Goal: Information Seeking & Learning: Learn about a topic

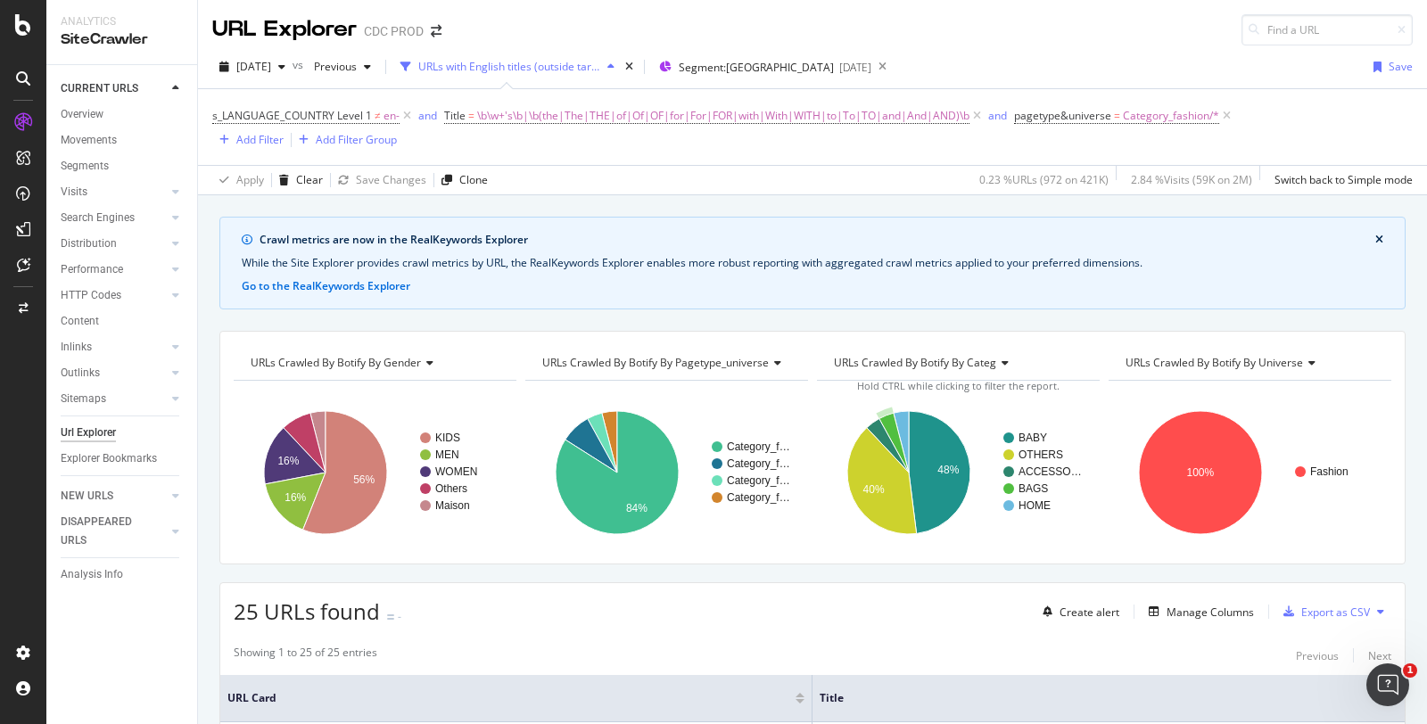
click at [406, 125] on span "s_LANGUAGE_COUNTRY Level 1 ≠ en-" at bounding box center [313, 115] width 202 height 25
click at [403, 114] on icon at bounding box center [406, 116] width 15 height 18
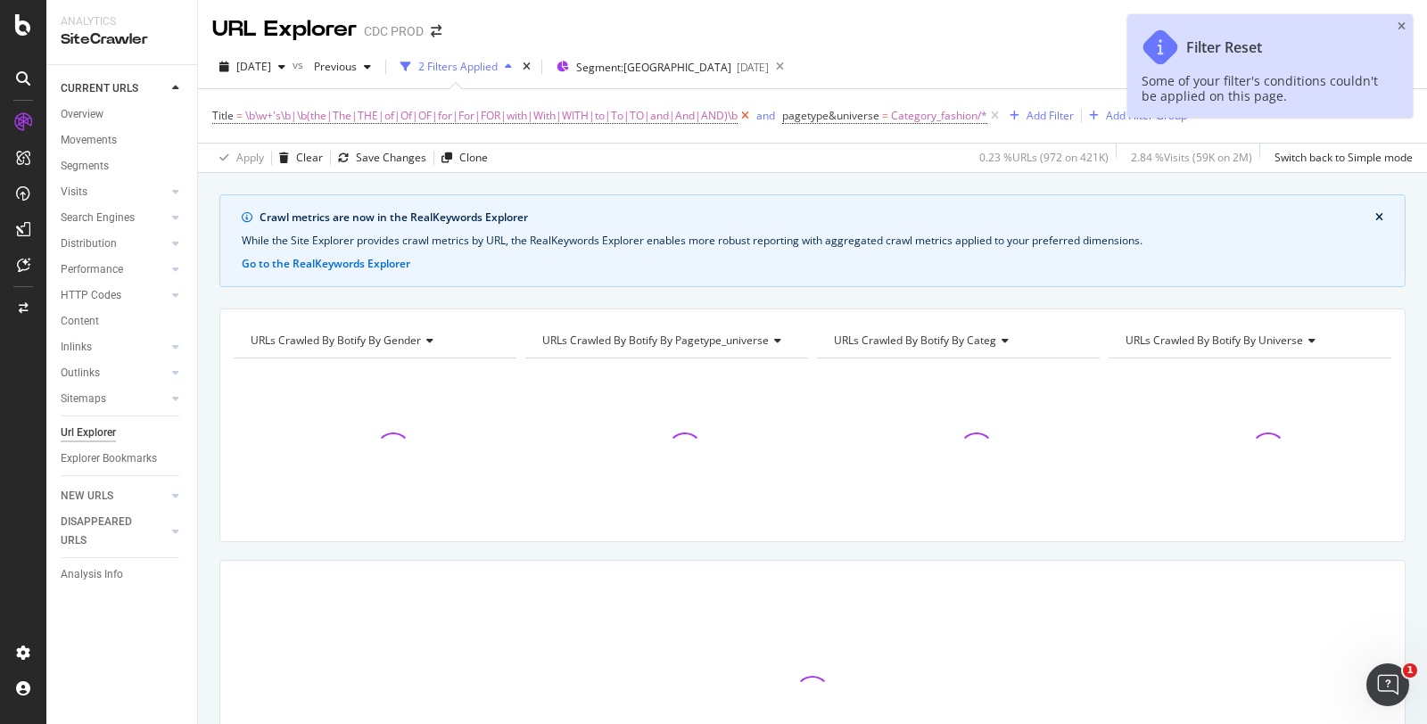
click at [740, 110] on icon at bounding box center [744, 116] width 15 height 18
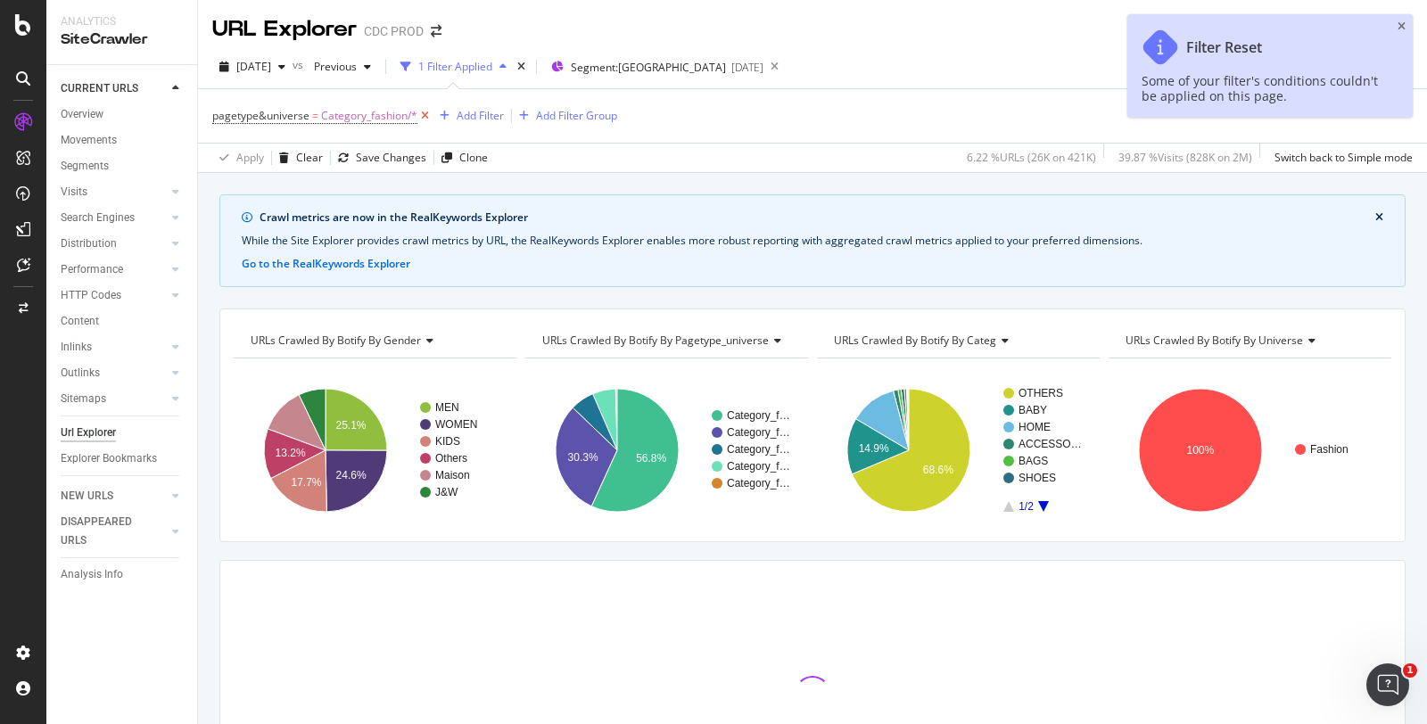
click at [425, 118] on icon at bounding box center [424, 116] width 15 height 18
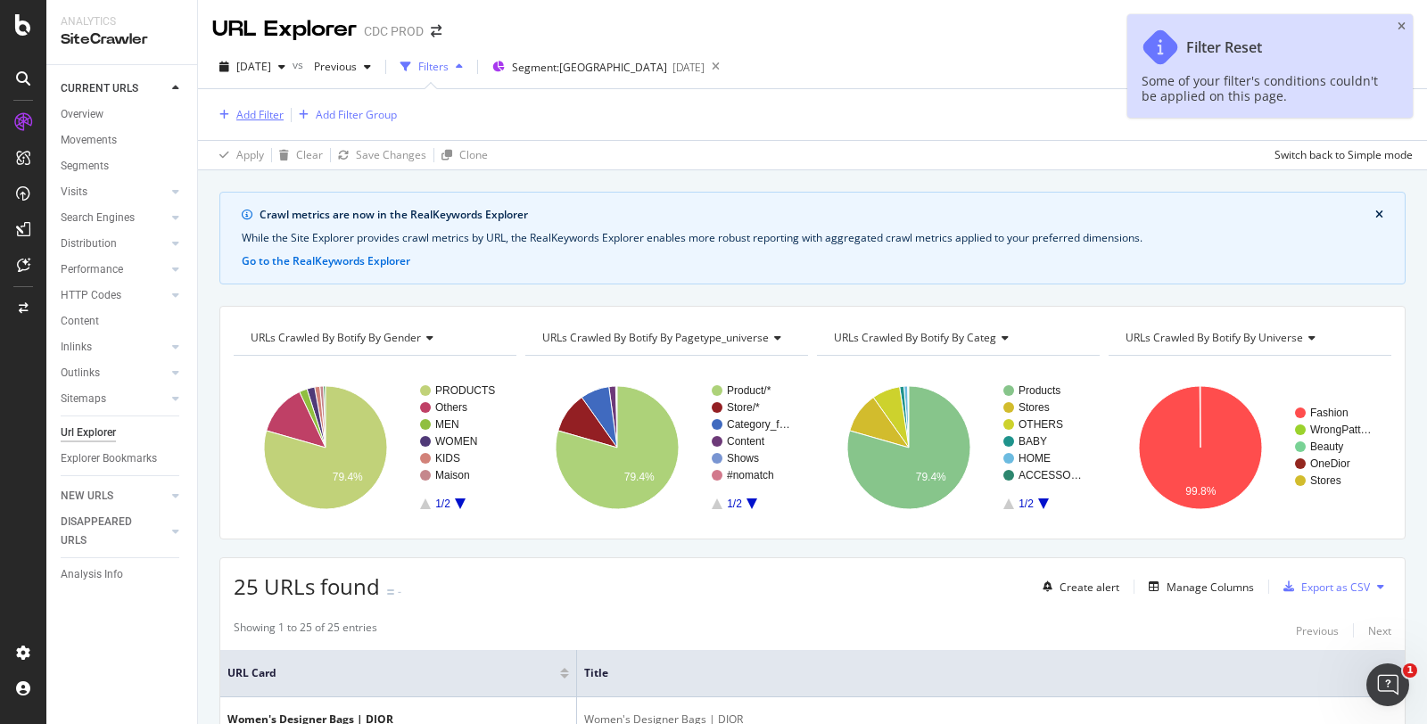
click at [269, 115] on div "Add Filter" at bounding box center [259, 114] width 47 height 15
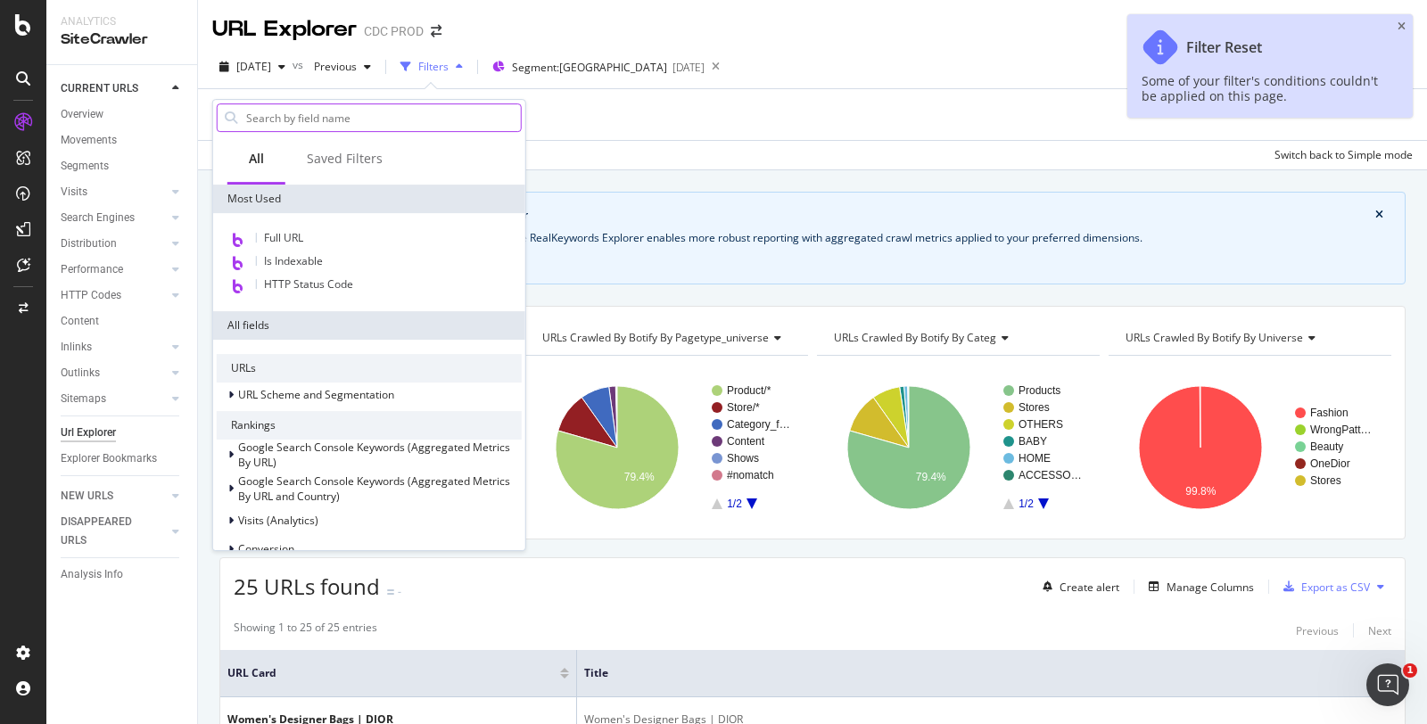
click at [304, 120] on input "text" at bounding box center [382, 117] width 276 height 27
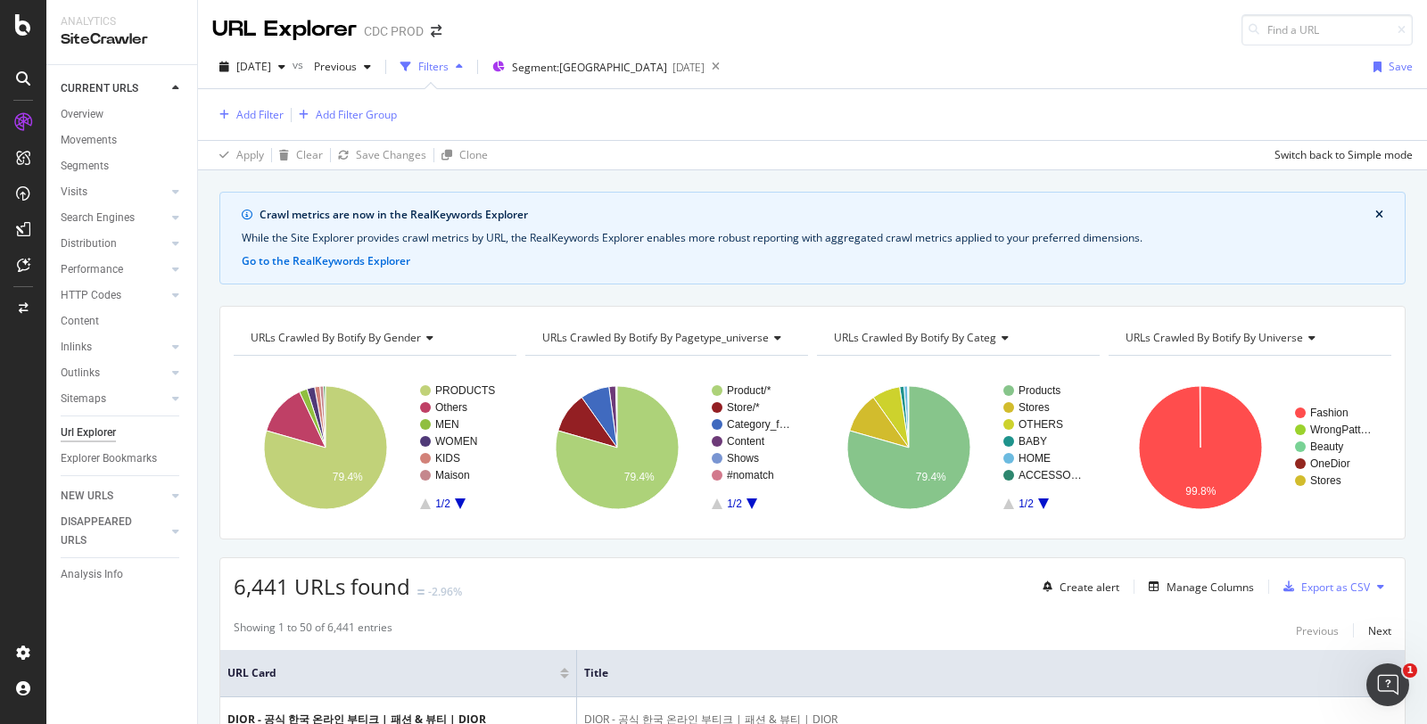
click at [794, 112] on div "Add Filter Add Filter Group" at bounding box center [812, 114] width 1200 height 51
click at [591, 403] on icon "A chart." at bounding box center [599, 417] width 36 height 61
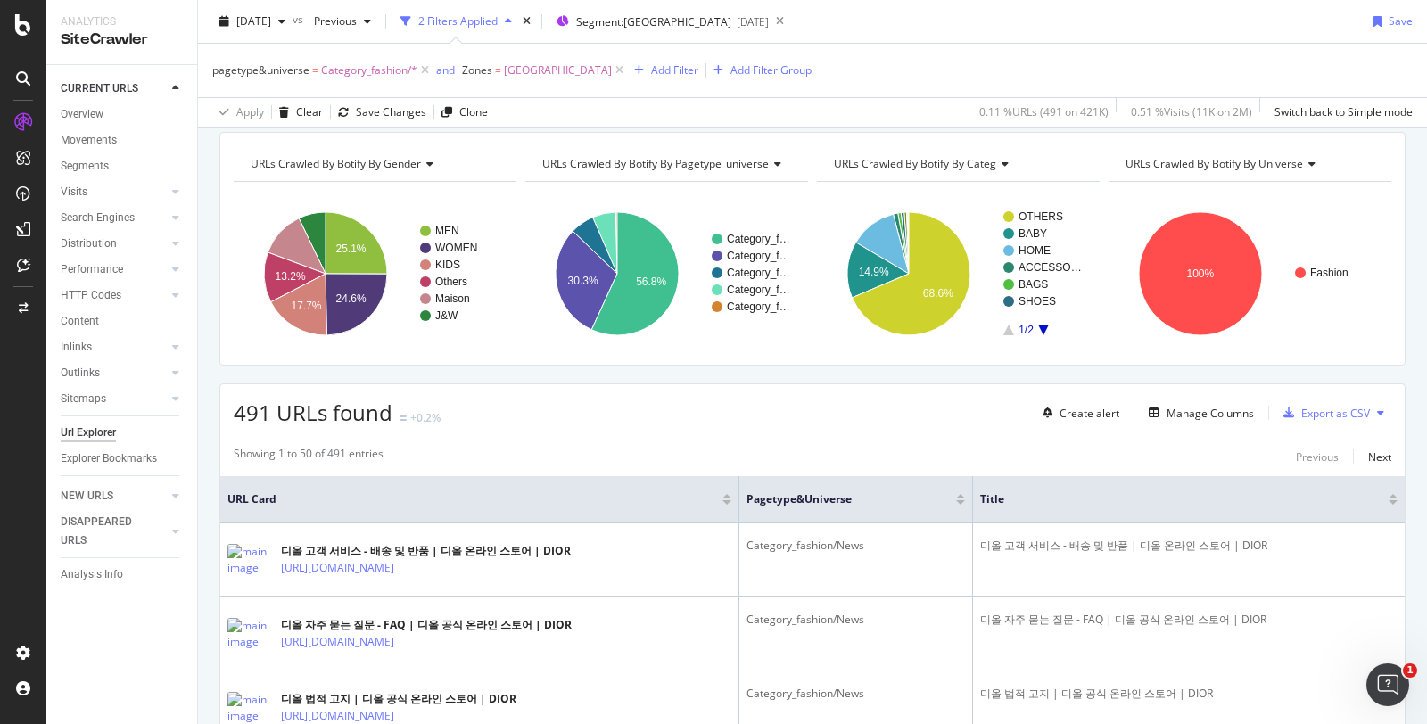
scroll to position [99, 0]
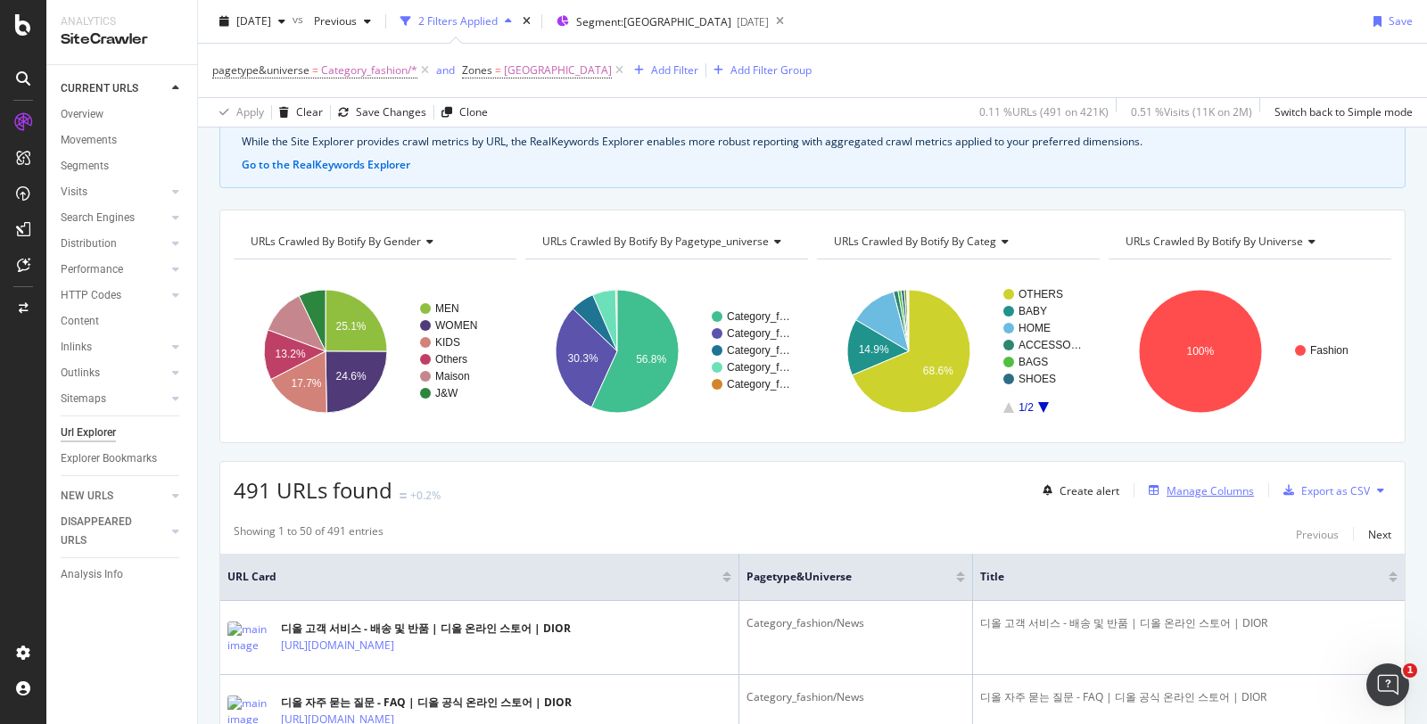
click at [1202, 492] on div "Manage Columns" at bounding box center [1209, 490] width 87 height 15
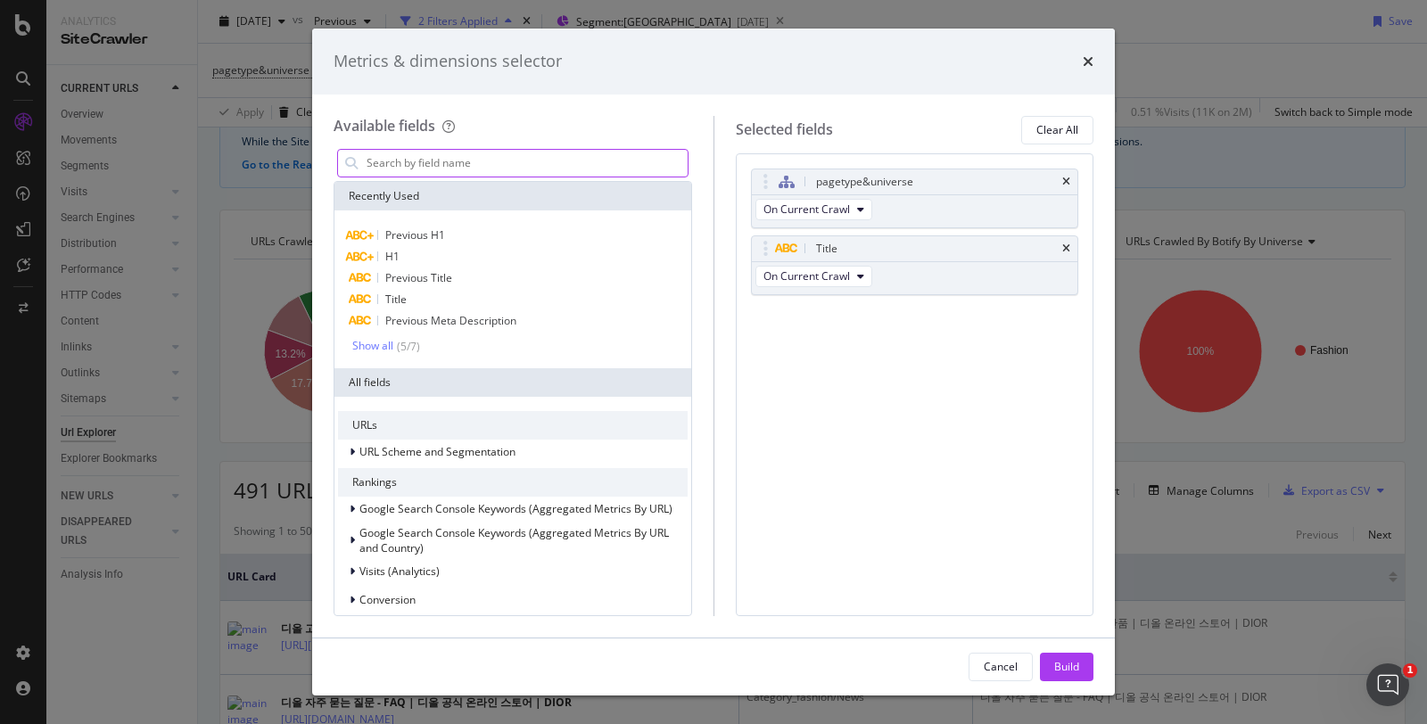
click at [422, 172] on input "modal" at bounding box center [526, 163] width 323 height 27
type input "e"
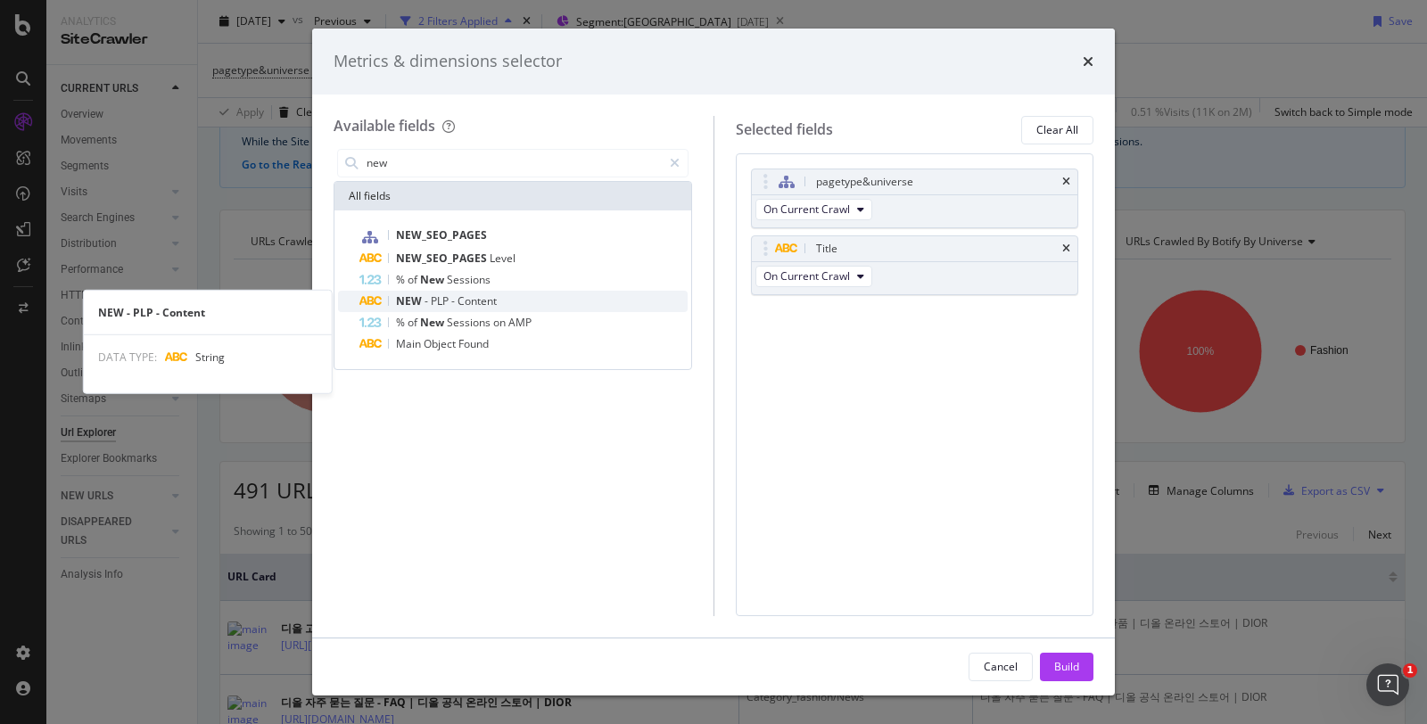
type input "new"
click at [566, 301] on div "NEW - PLP - Content" at bounding box center [523, 301] width 328 height 21
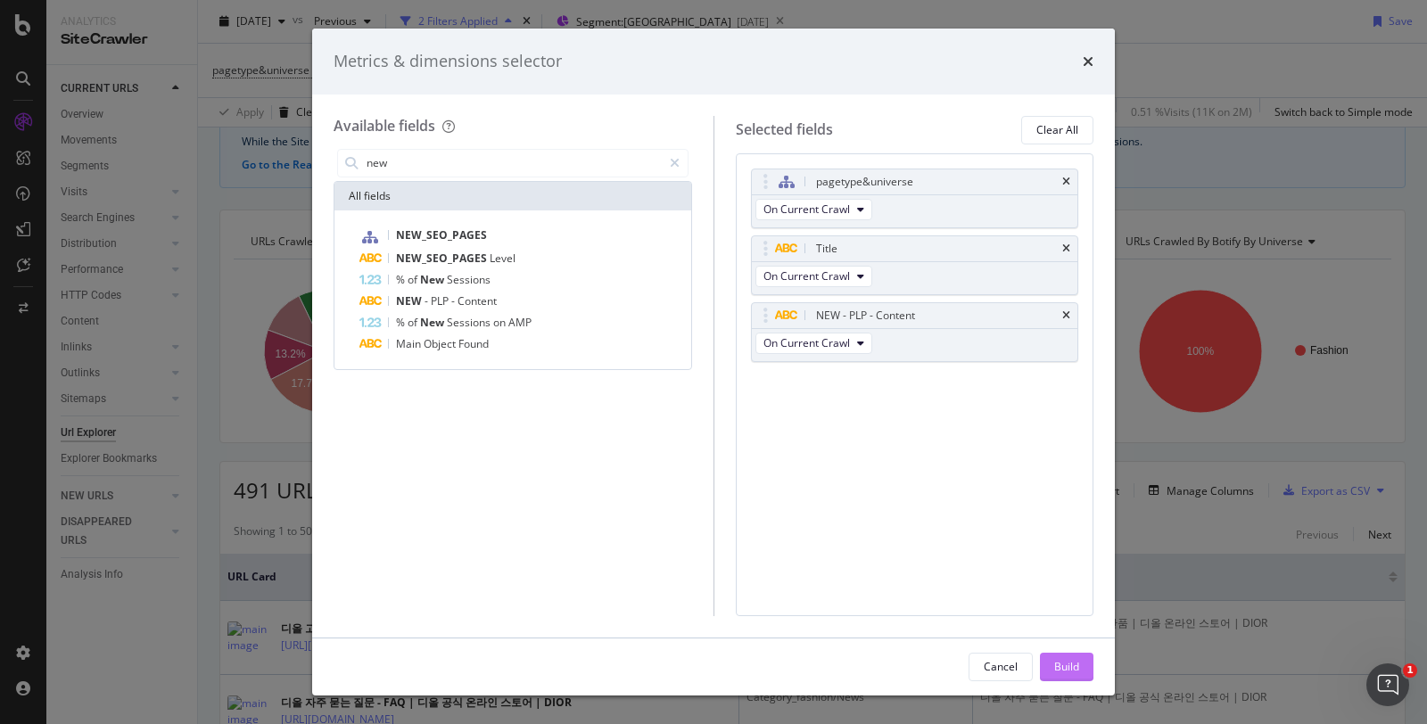
click at [1066, 667] on div "Build" at bounding box center [1066, 666] width 25 height 15
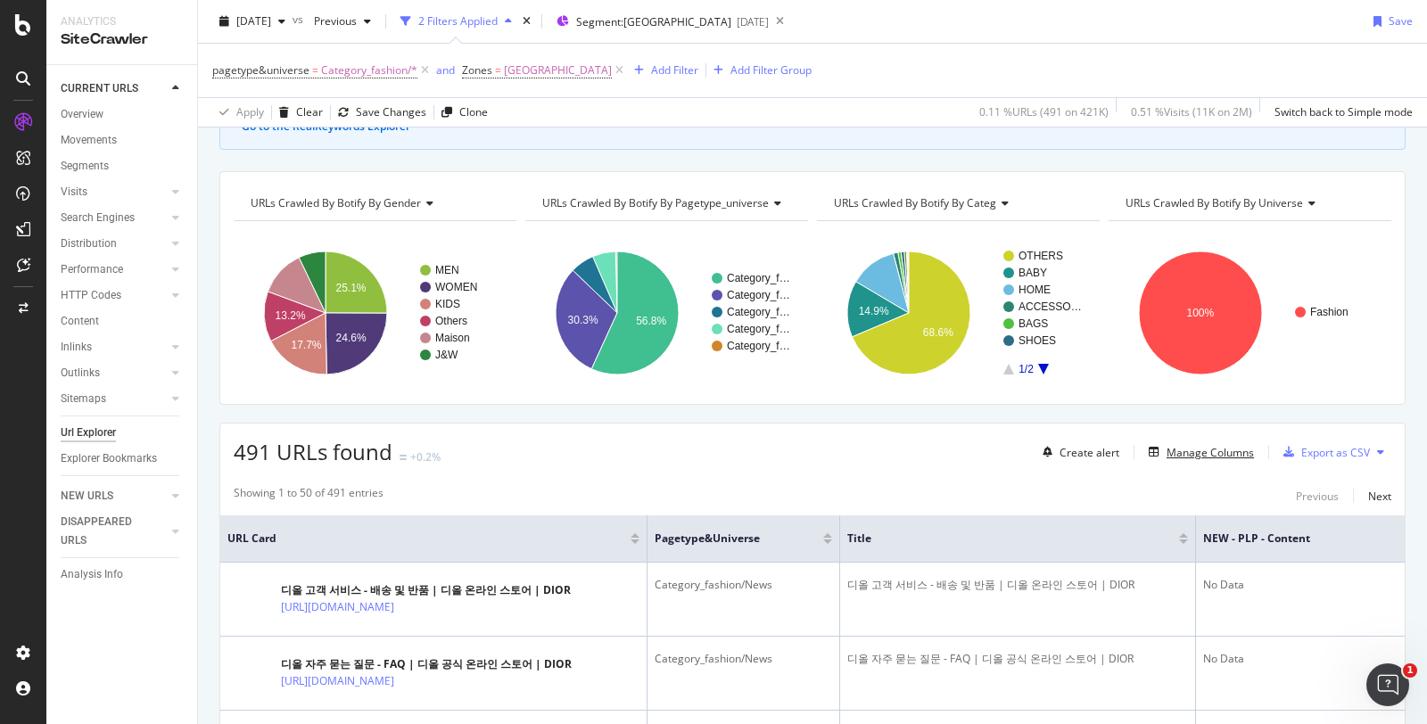
scroll to position [99, 0]
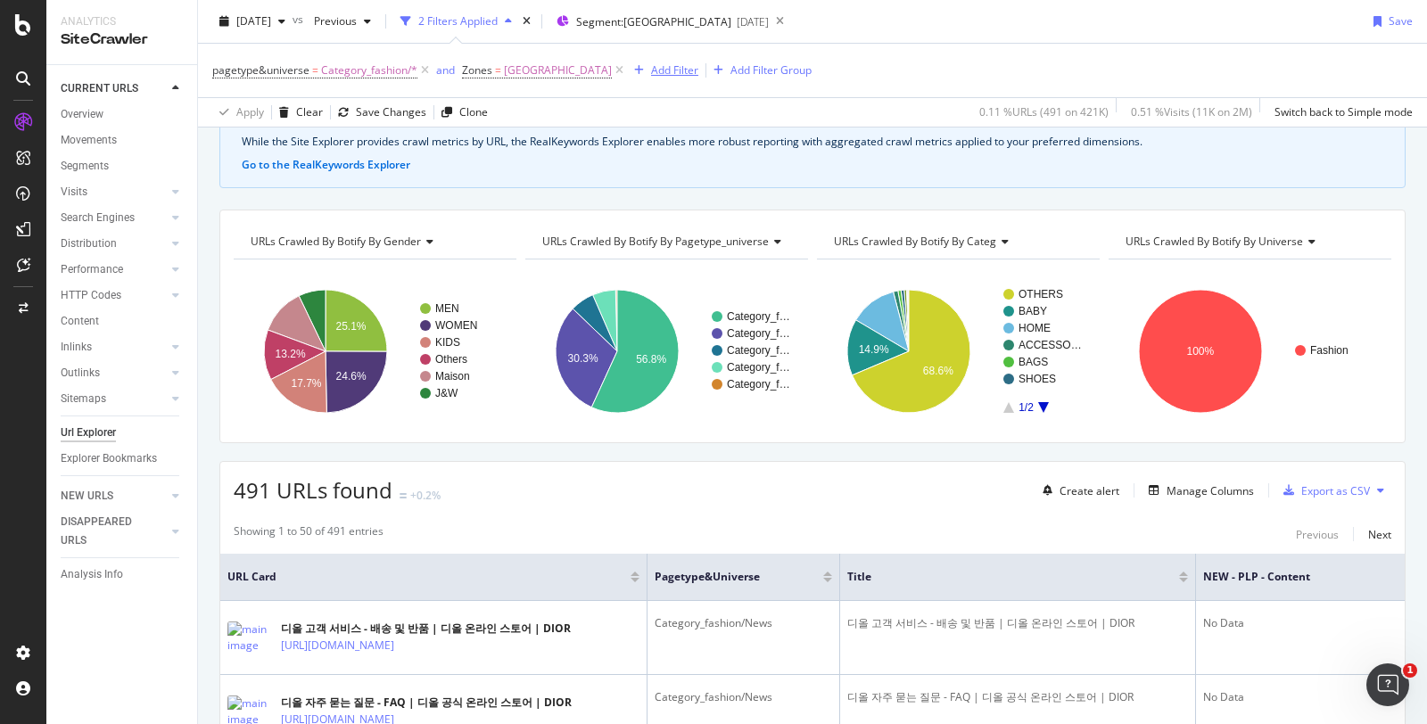
click at [651, 63] on div "Add Filter" at bounding box center [674, 69] width 47 height 15
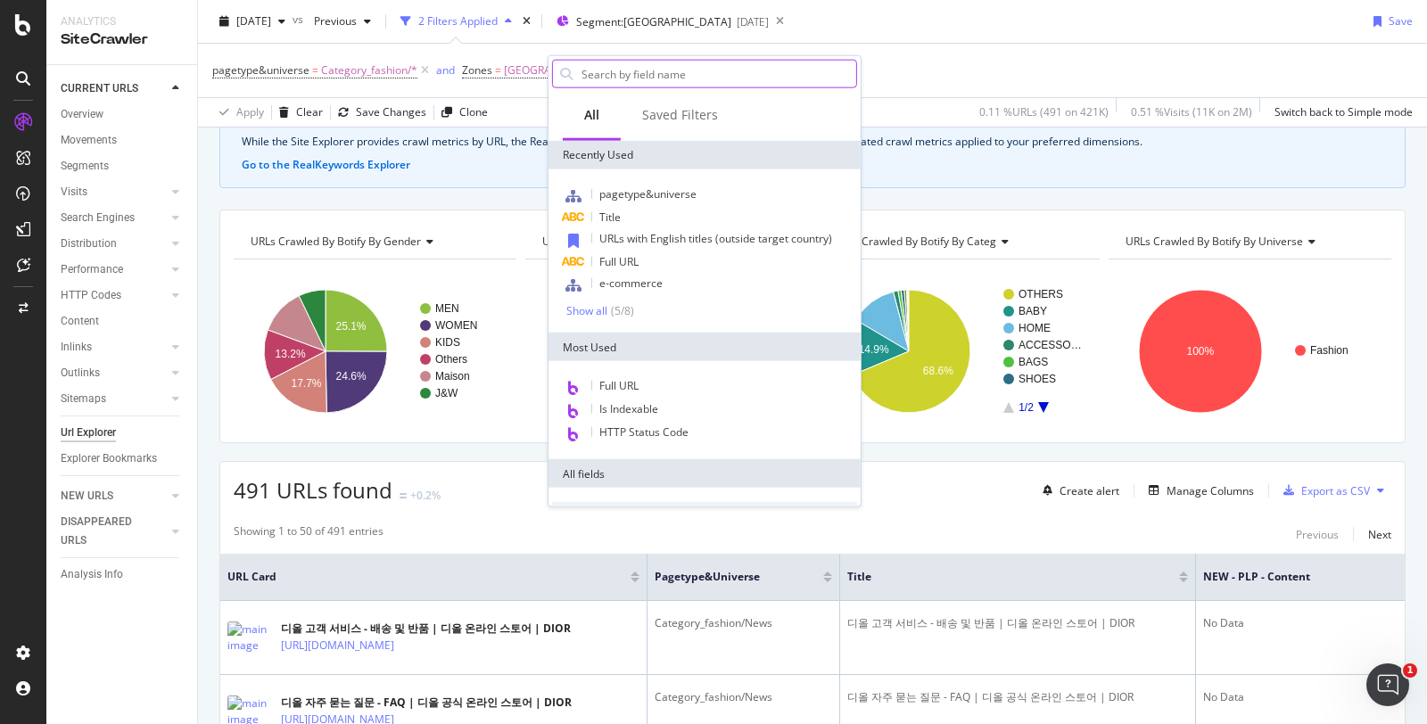
click at [617, 68] on input "text" at bounding box center [718, 74] width 276 height 27
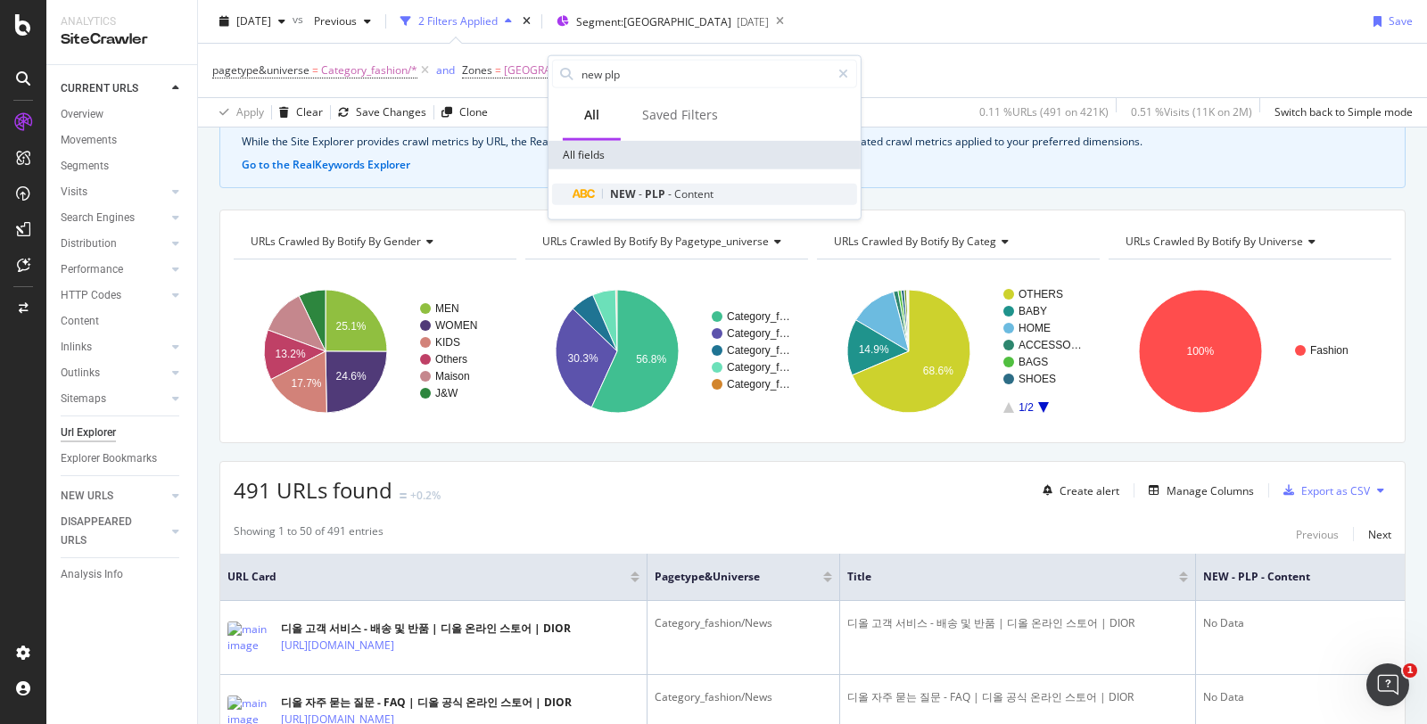
type input "new plp"
click at [712, 202] on div "NEW - PLP - Content" at bounding box center [715, 194] width 284 height 21
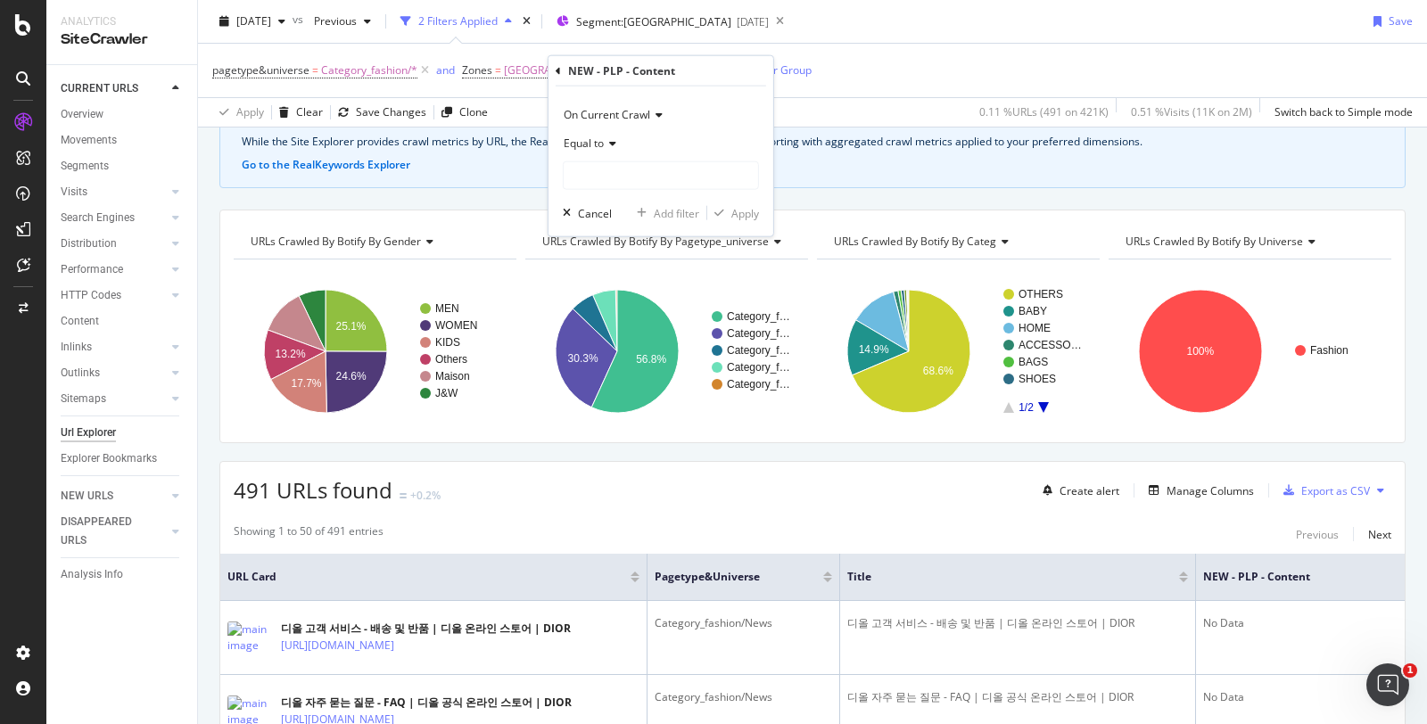
click at [614, 147] on icon at bounding box center [610, 143] width 12 height 11
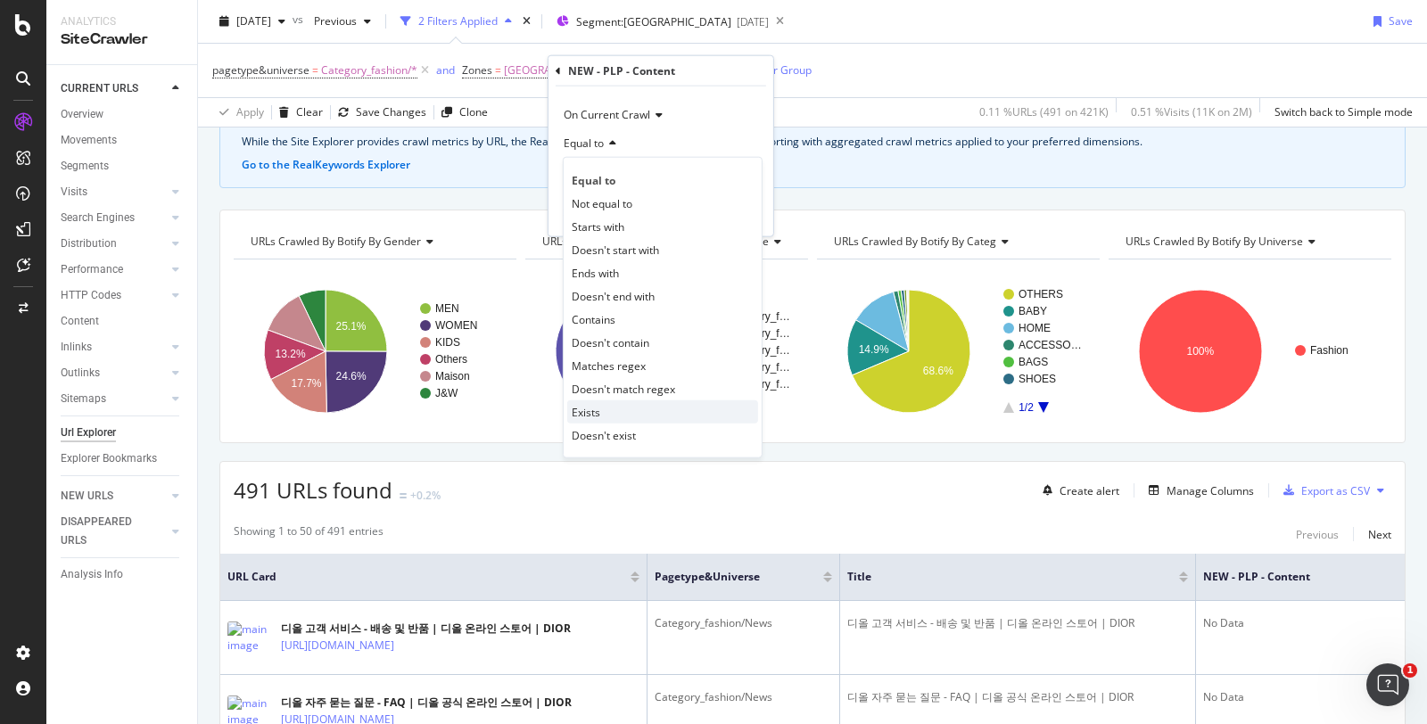
click at [616, 410] on div "Exists" at bounding box center [662, 411] width 191 height 23
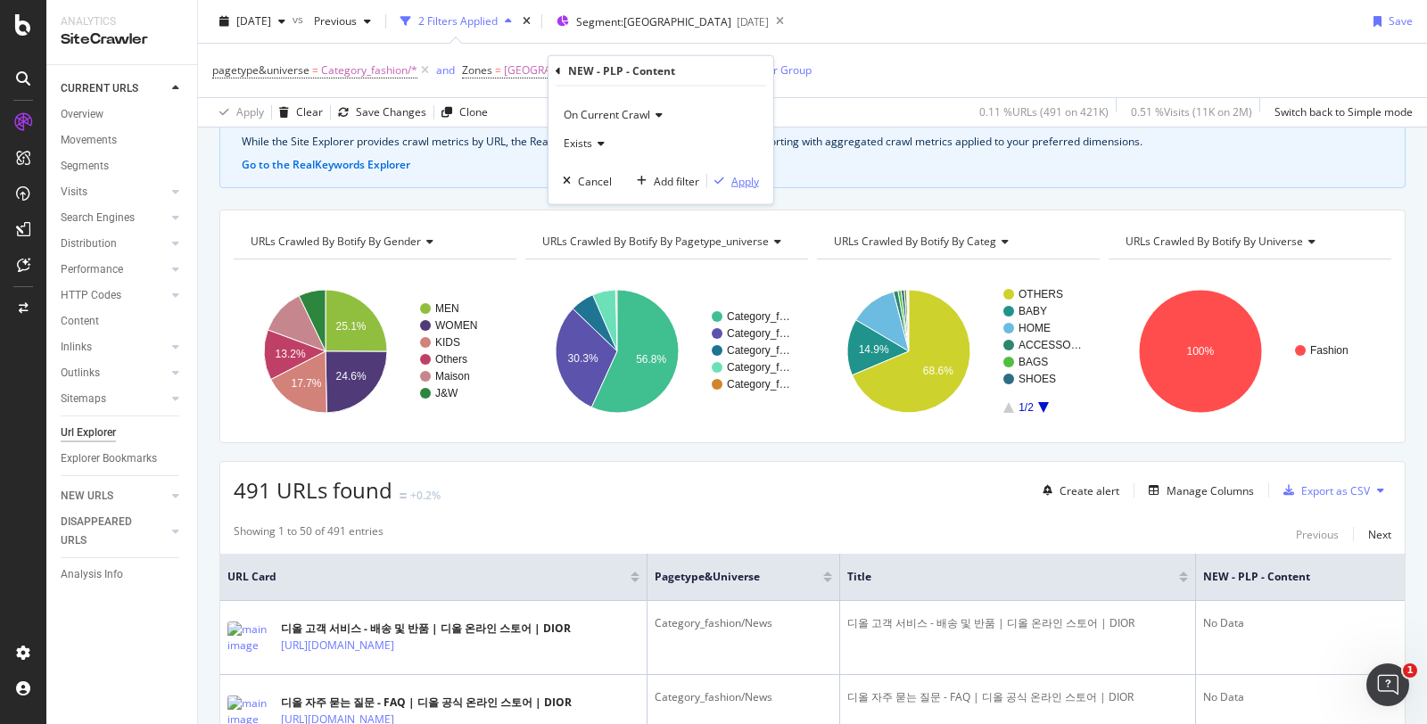
click at [746, 178] on div "Apply" at bounding box center [745, 180] width 28 height 15
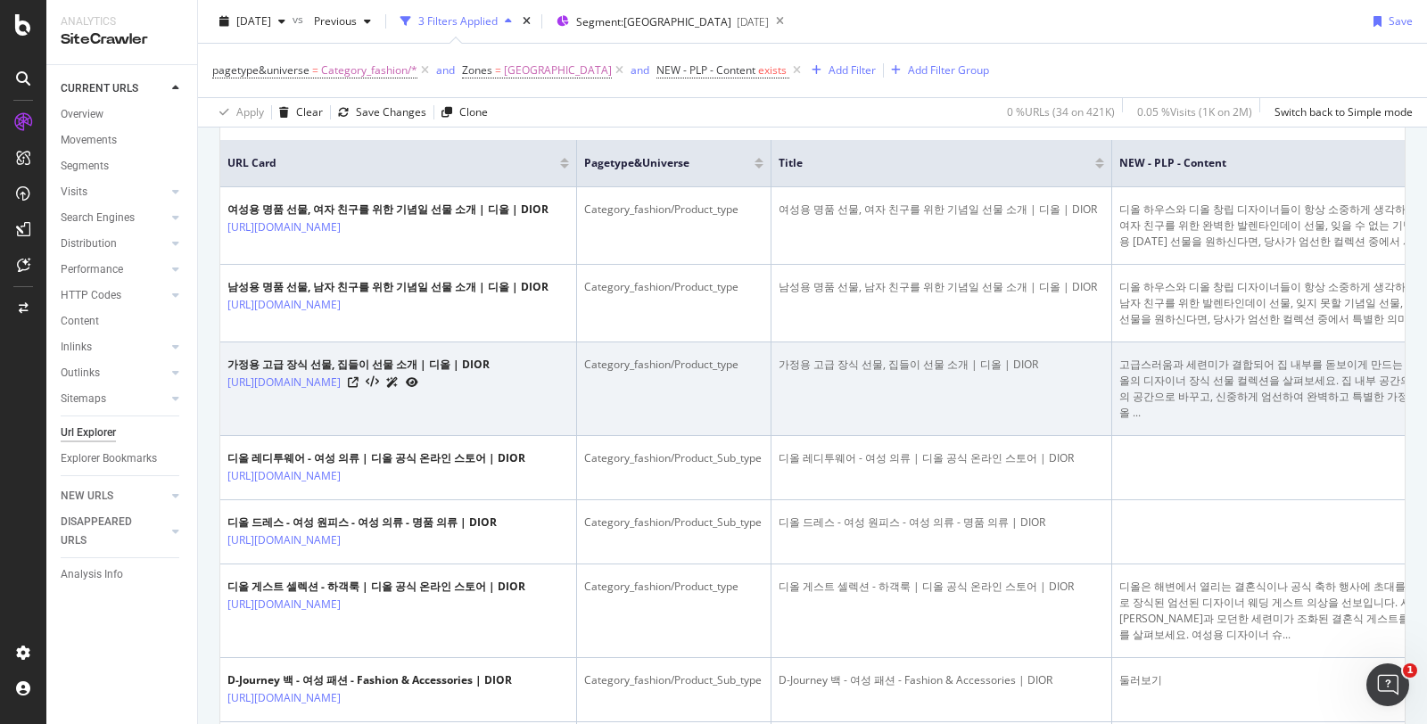
scroll to position [489, 0]
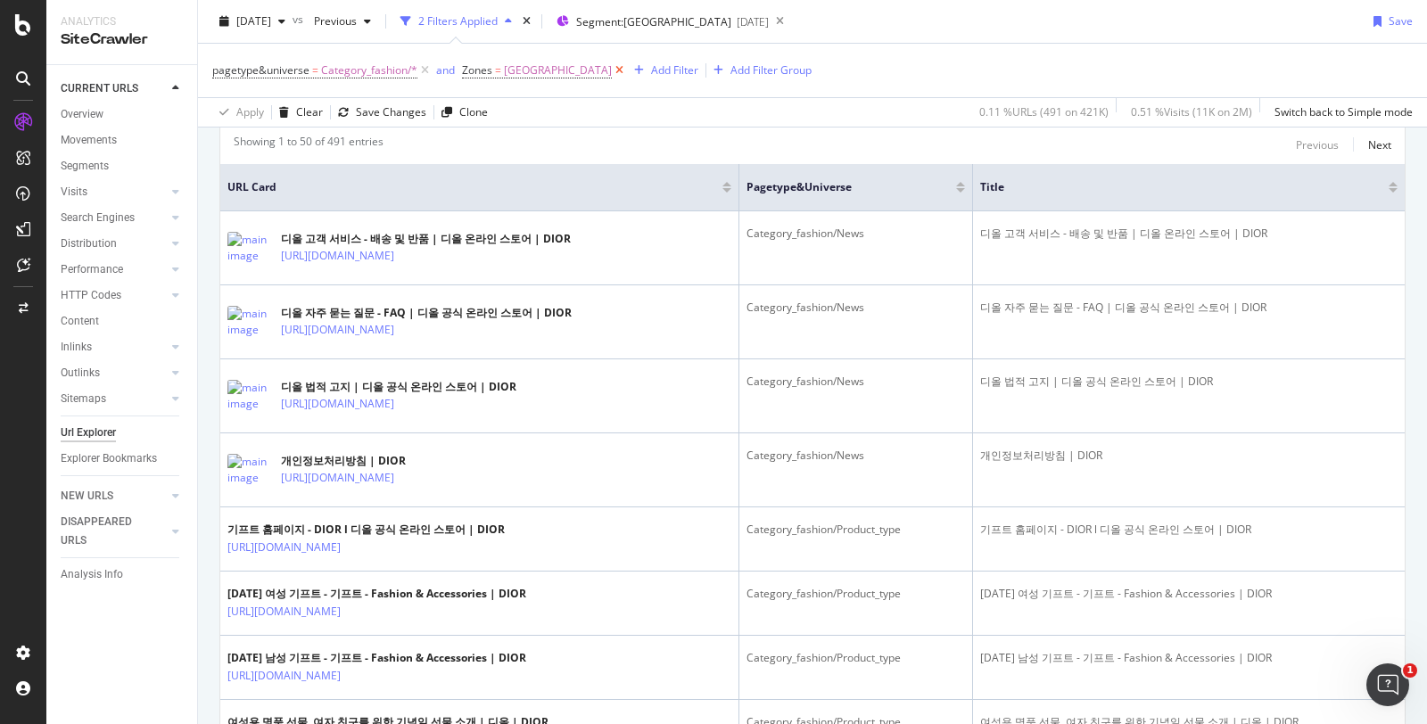
click at [612, 68] on icon at bounding box center [619, 71] width 15 height 18
click at [86, 111] on div "Overview" at bounding box center [82, 114] width 43 height 19
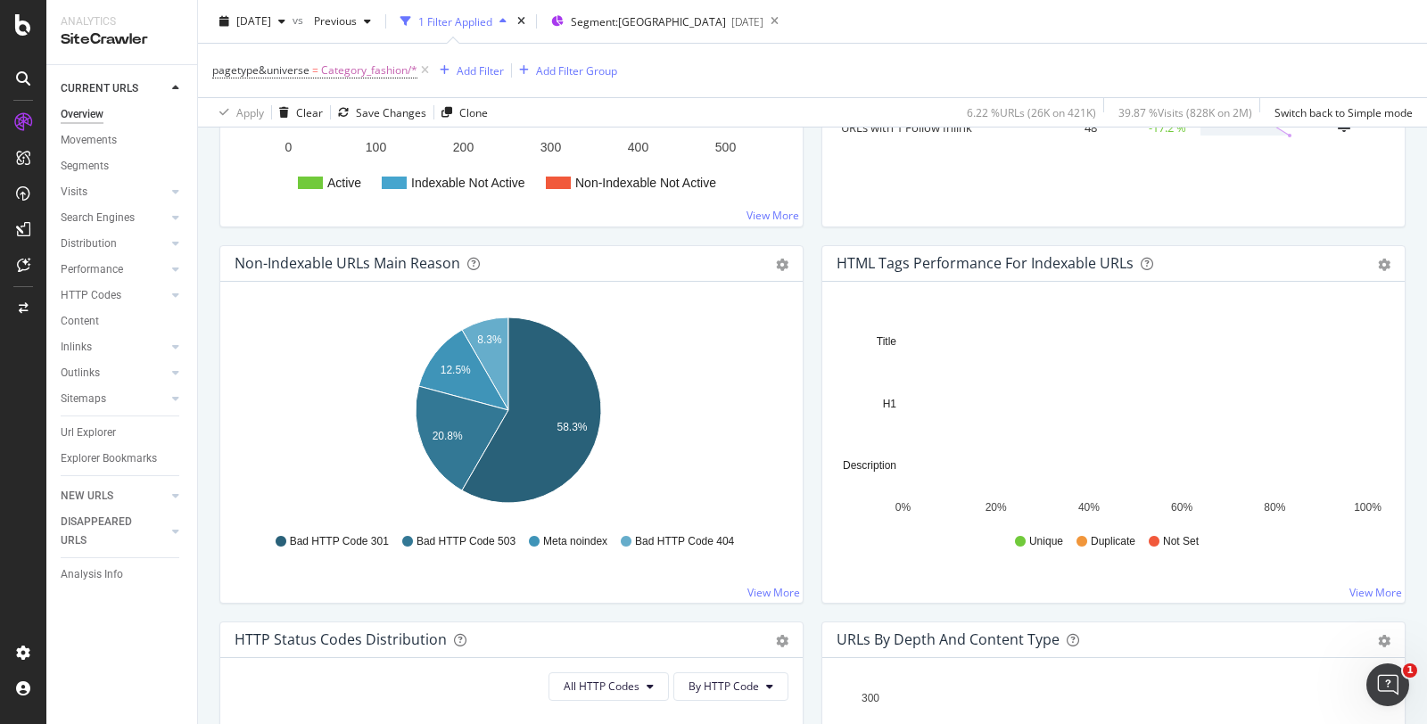
scroll to position [495, 0]
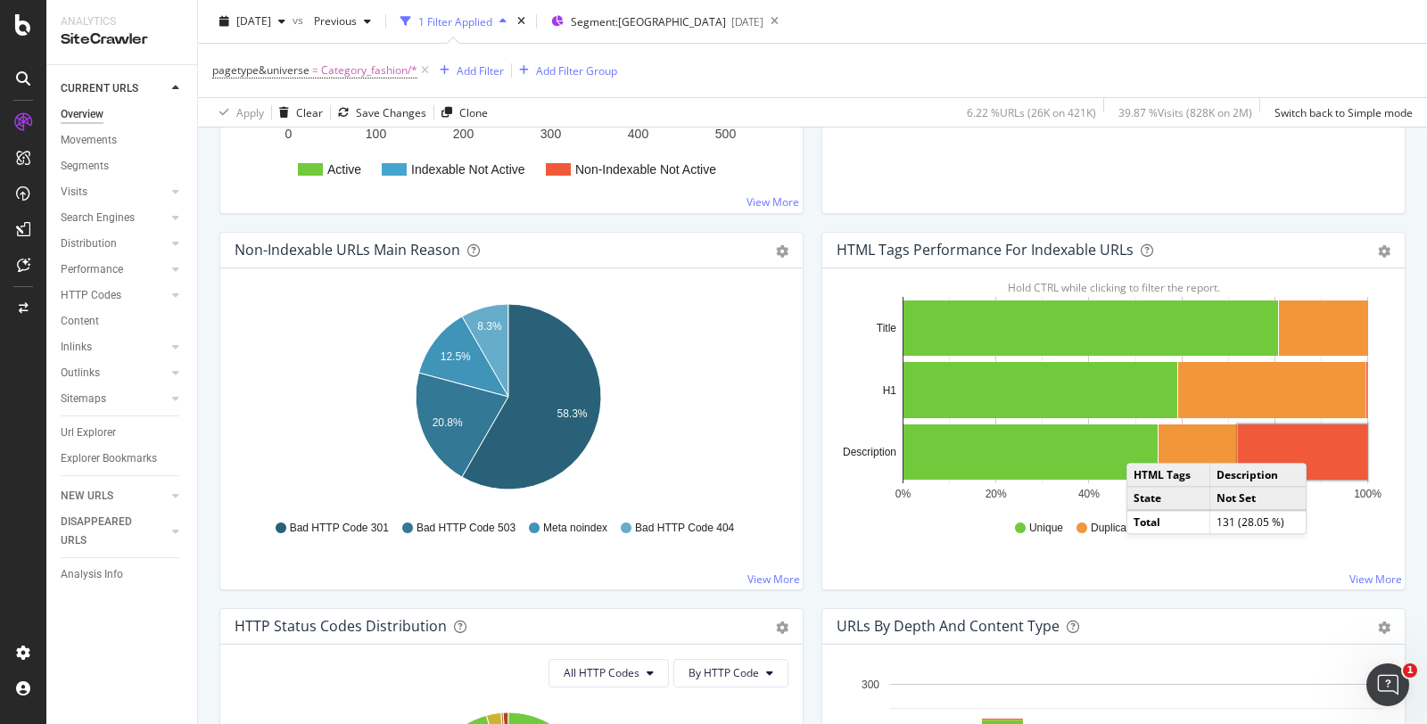
click at [1310, 441] on rect "A chart." at bounding box center [1302, 451] width 129 height 55
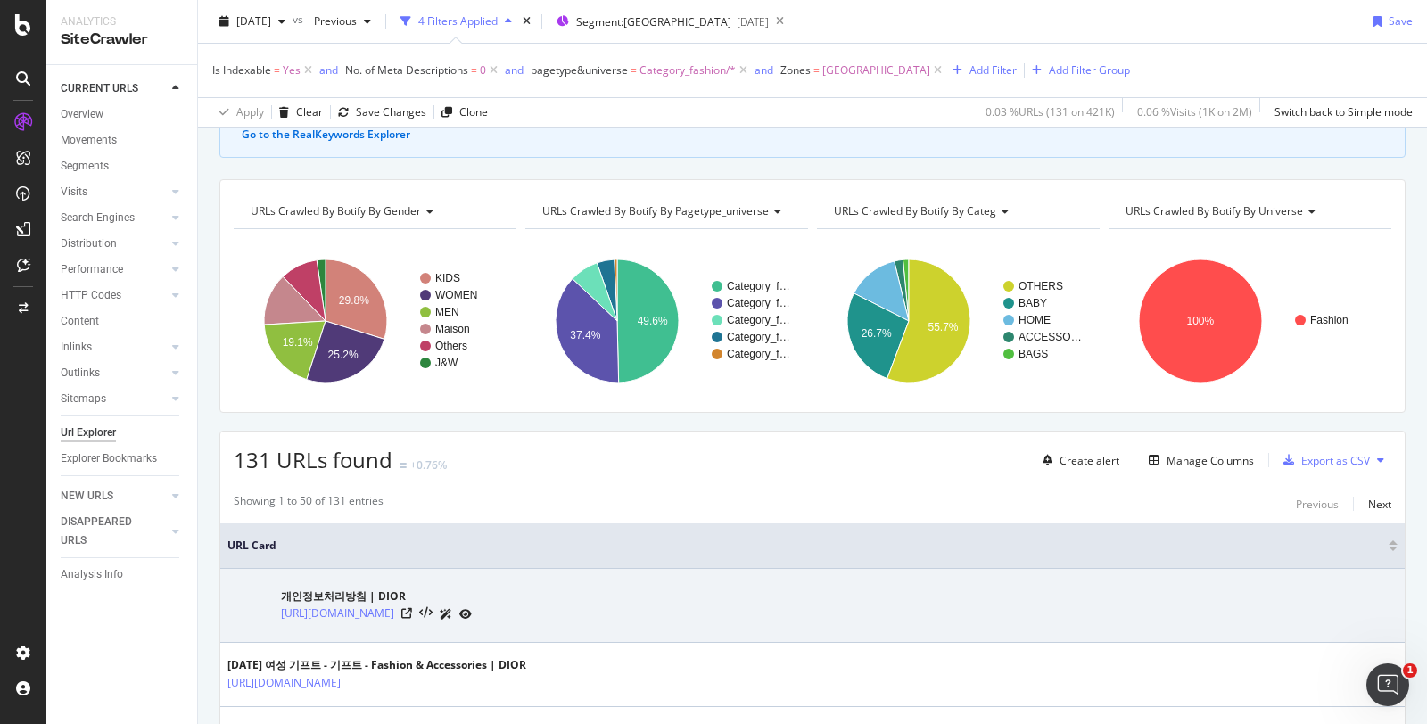
scroll to position [198, 0]
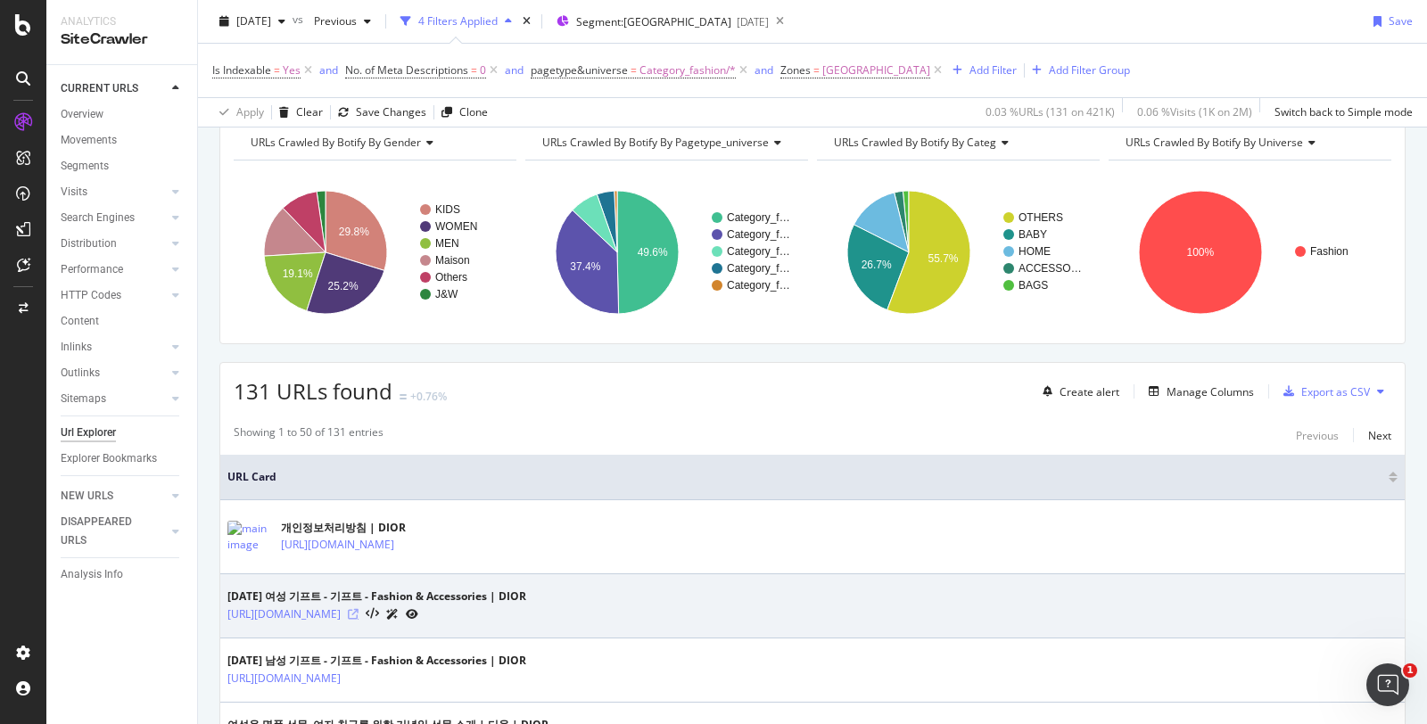
click at [358, 610] on icon at bounding box center [353, 614] width 11 height 11
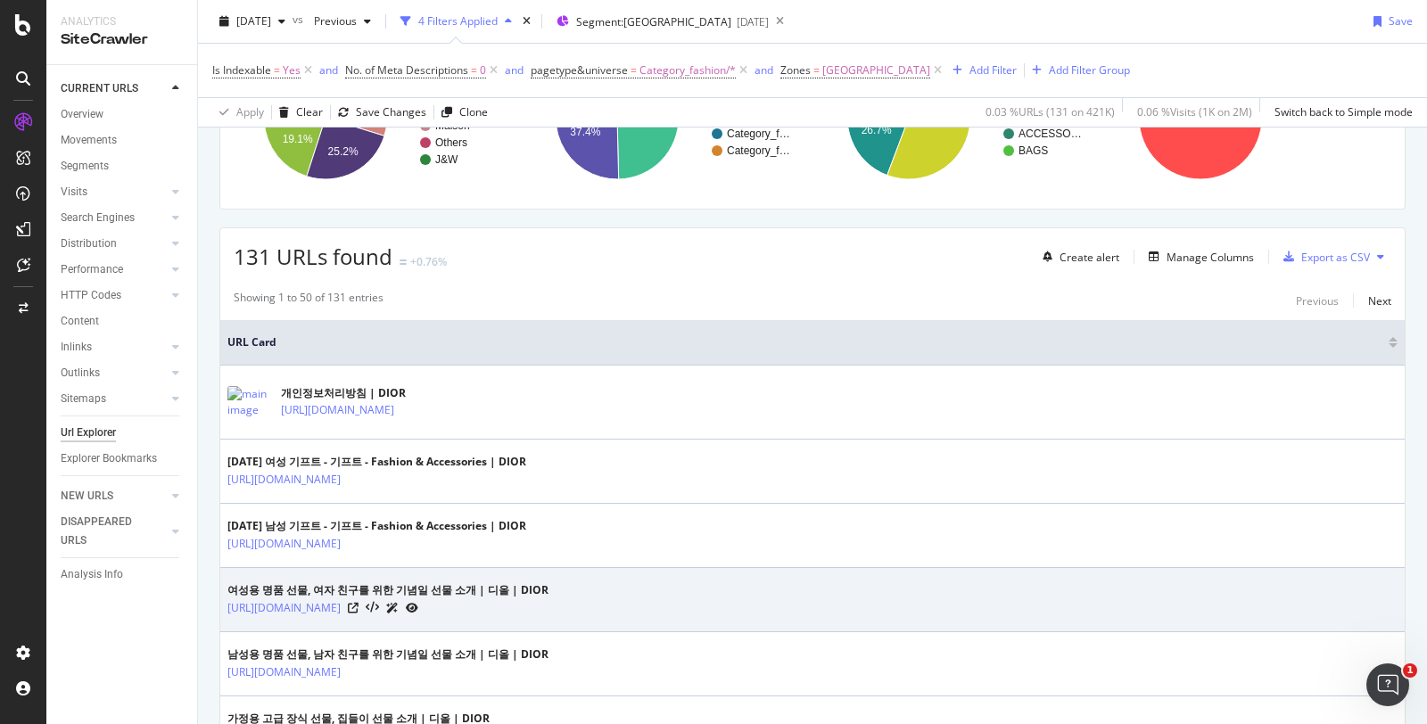
scroll to position [495, 0]
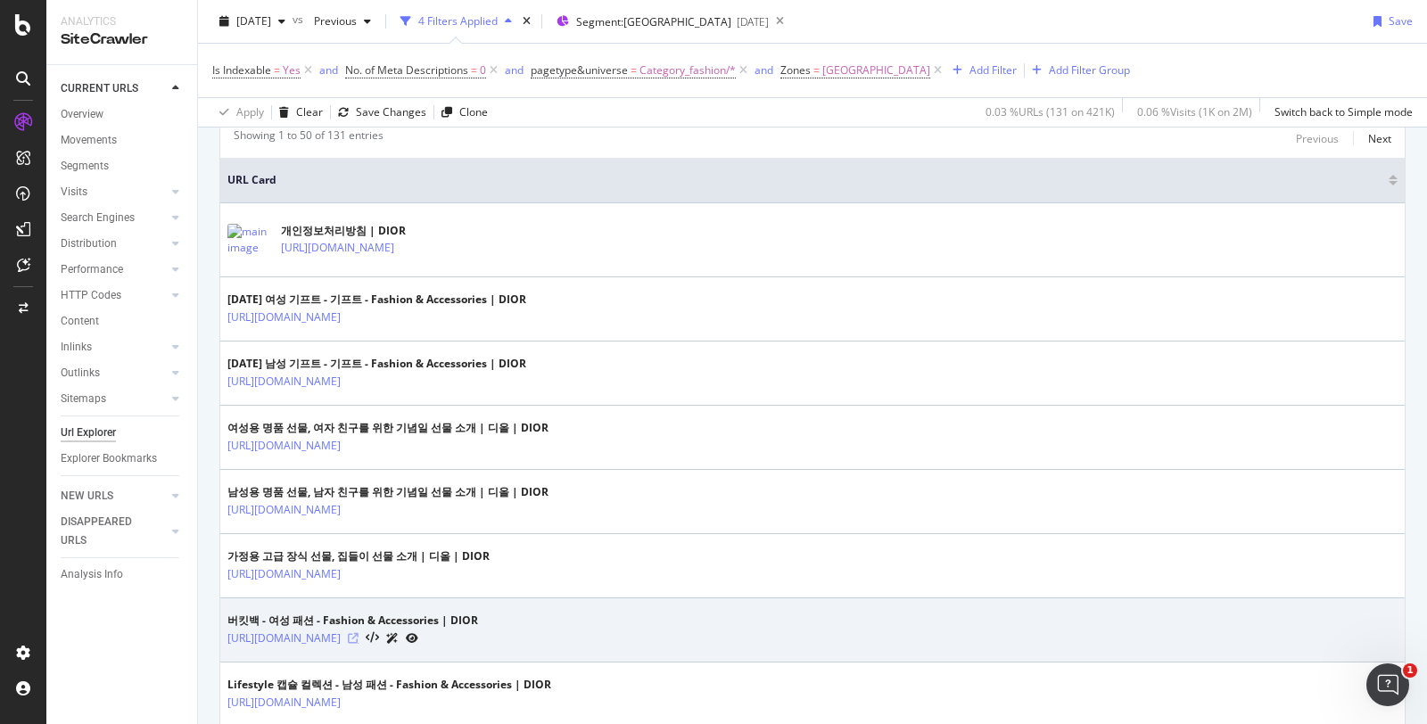
click at [358, 633] on icon at bounding box center [353, 638] width 11 height 11
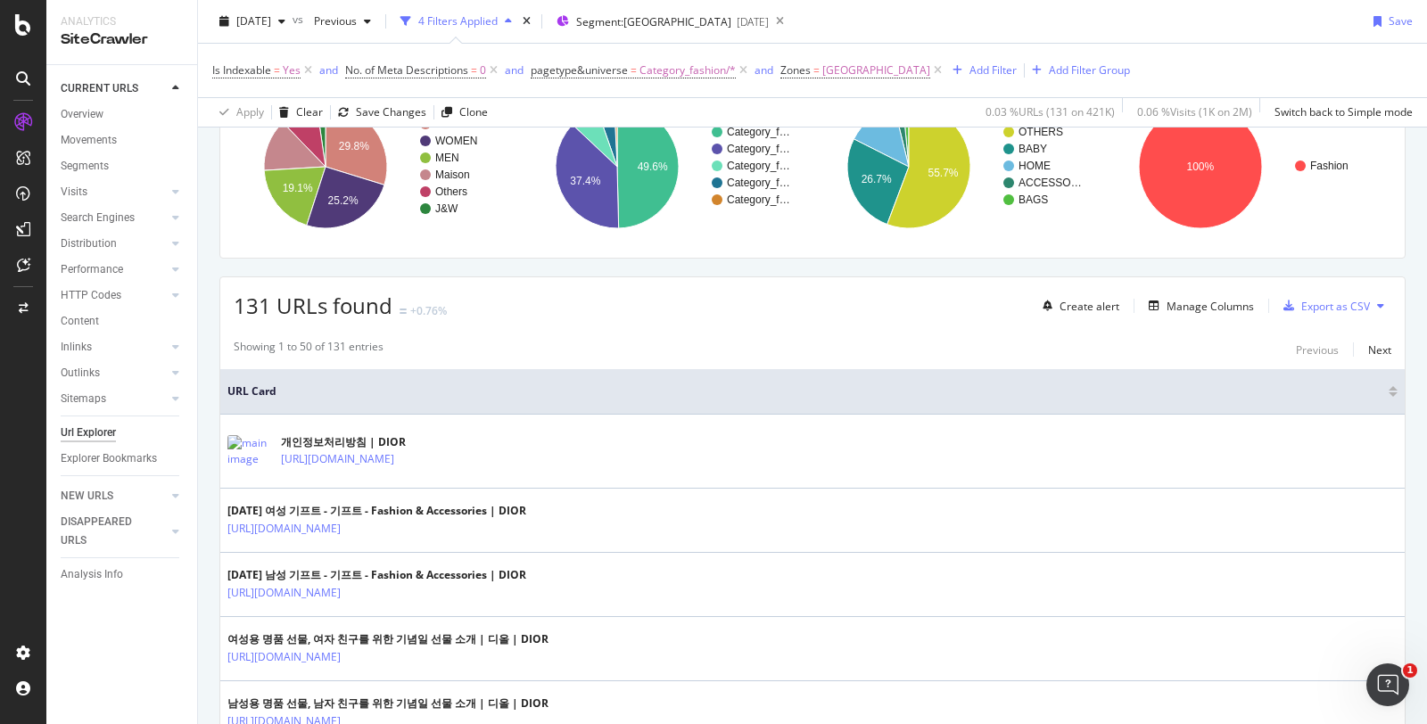
scroll to position [0, 0]
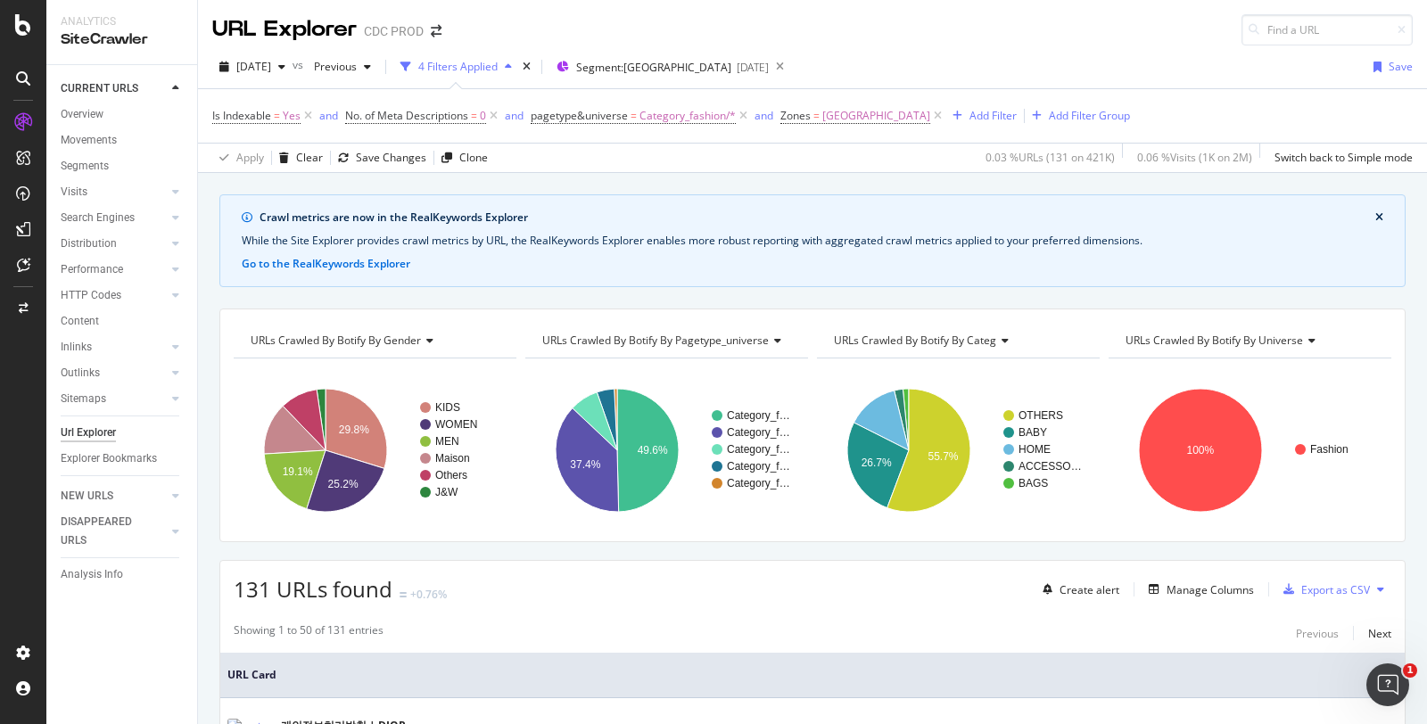
click at [996, 335] on icon at bounding box center [1002, 340] width 12 height 11
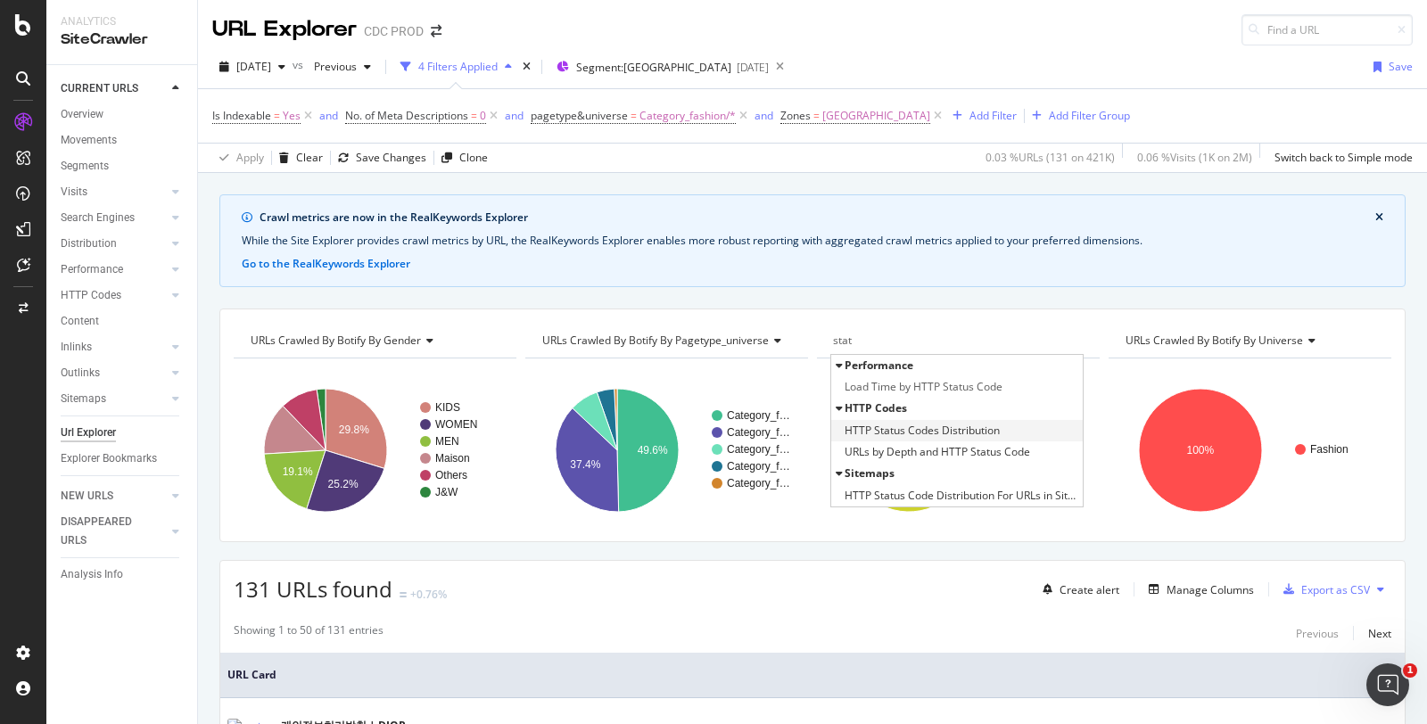
type input "stat"
click at [932, 428] on span "HTTP Status Codes Distribution" at bounding box center [921, 431] width 155 height 18
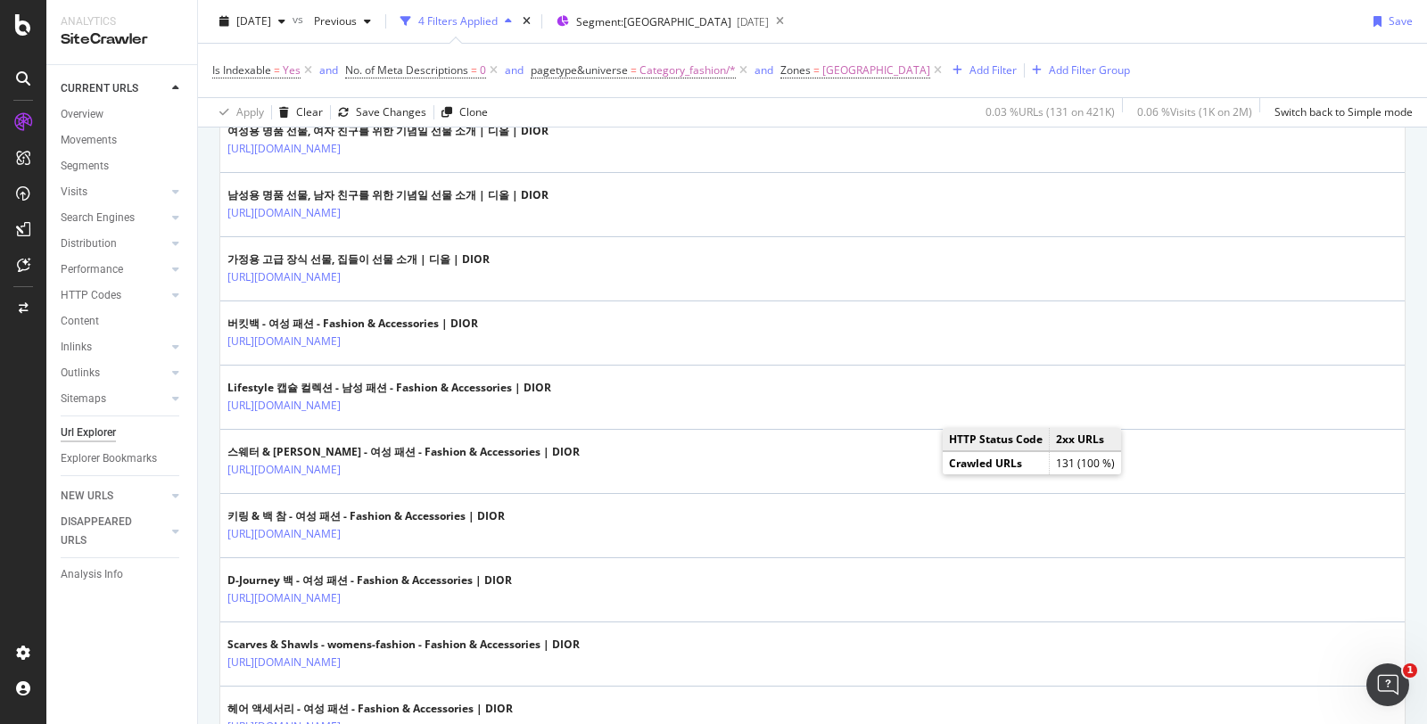
scroll to position [1387, 0]
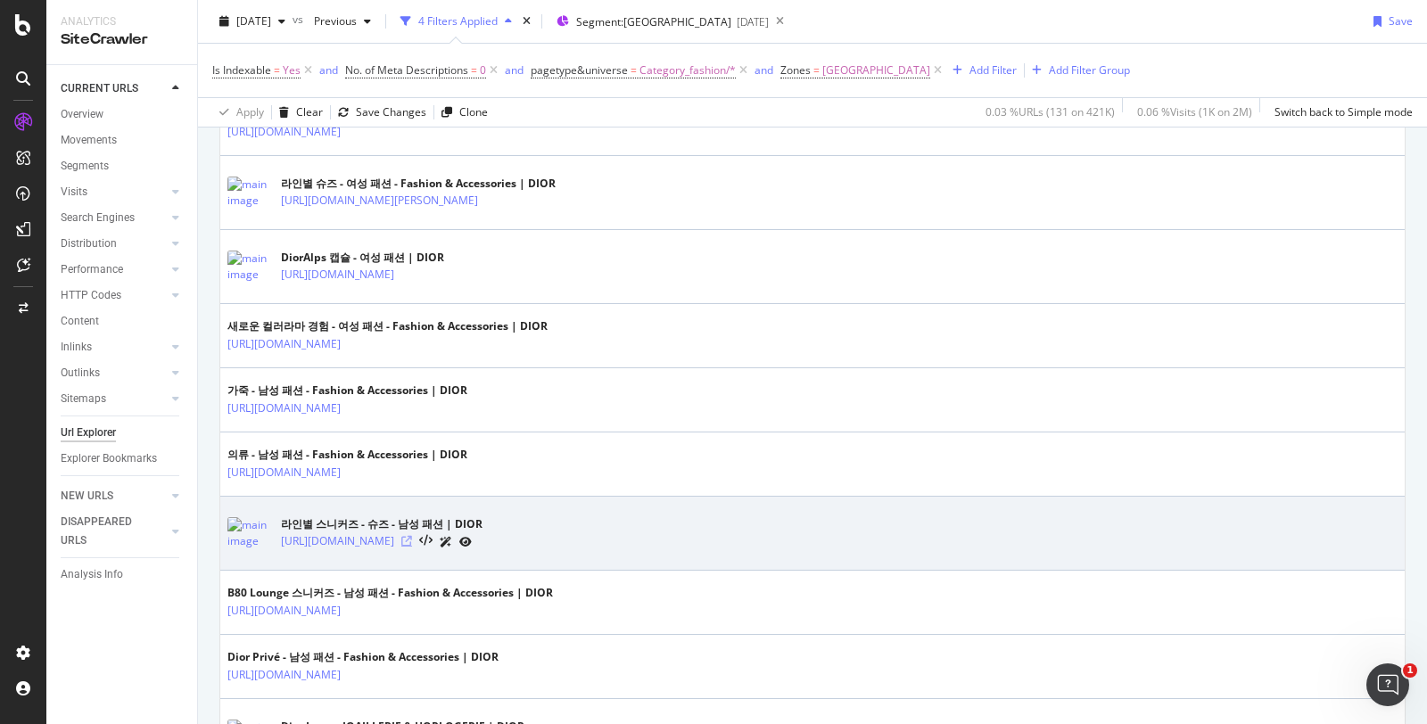
click at [412, 536] on icon at bounding box center [406, 541] width 11 height 11
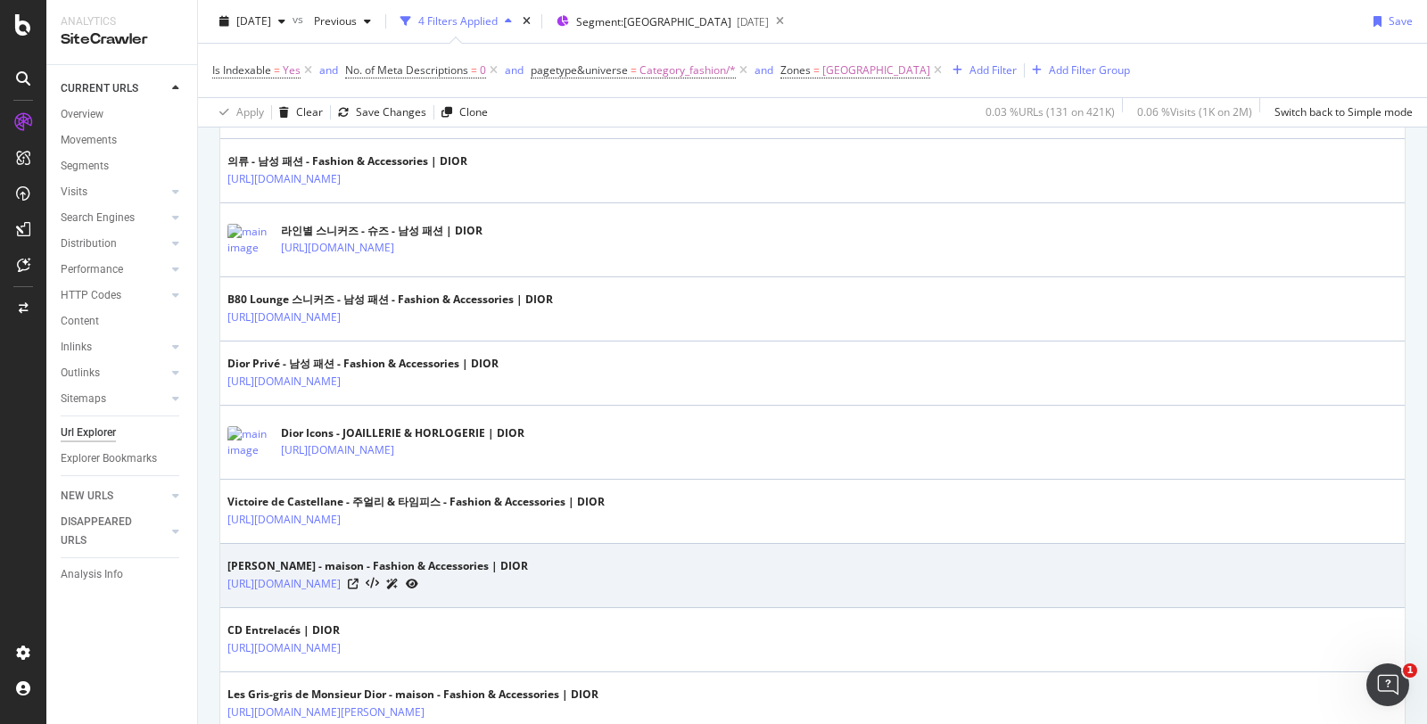
scroll to position [1683, 0]
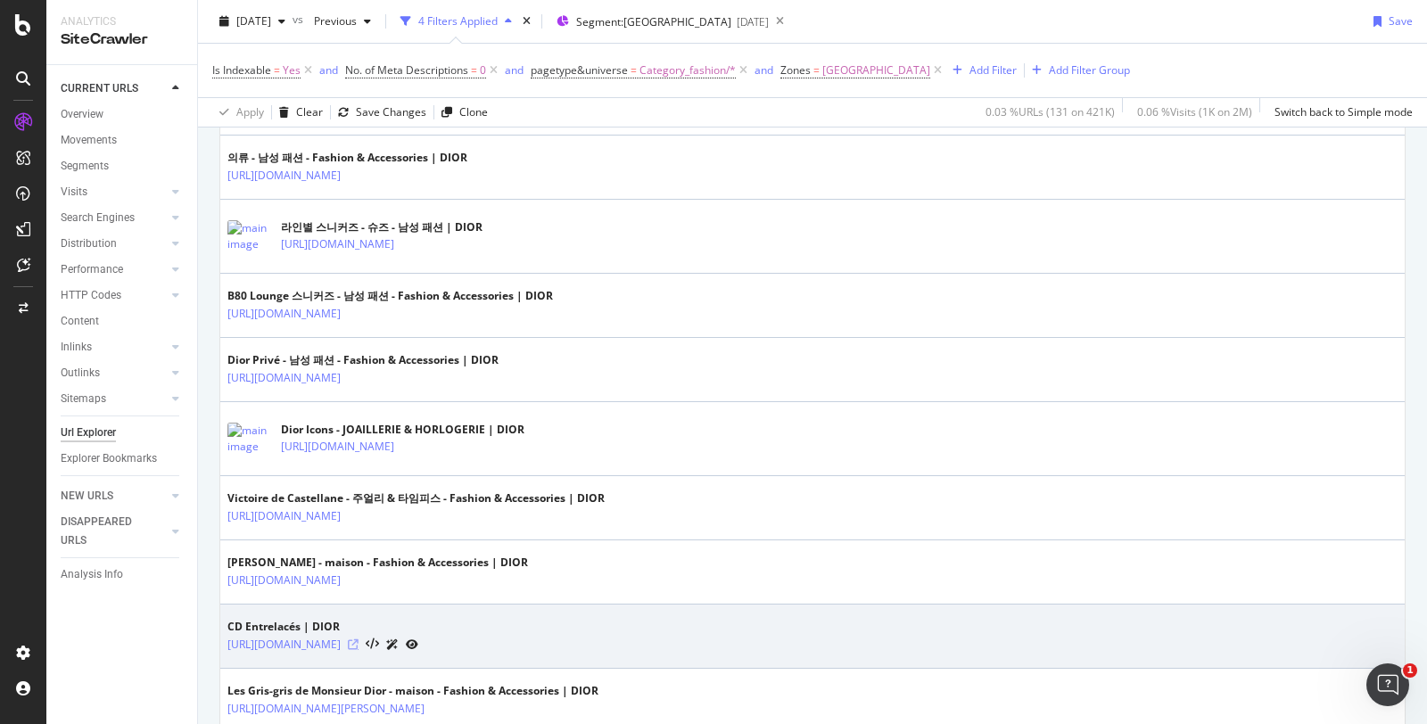
click at [358, 639] on icon at bounding box center [353, 644] width 11 height 11
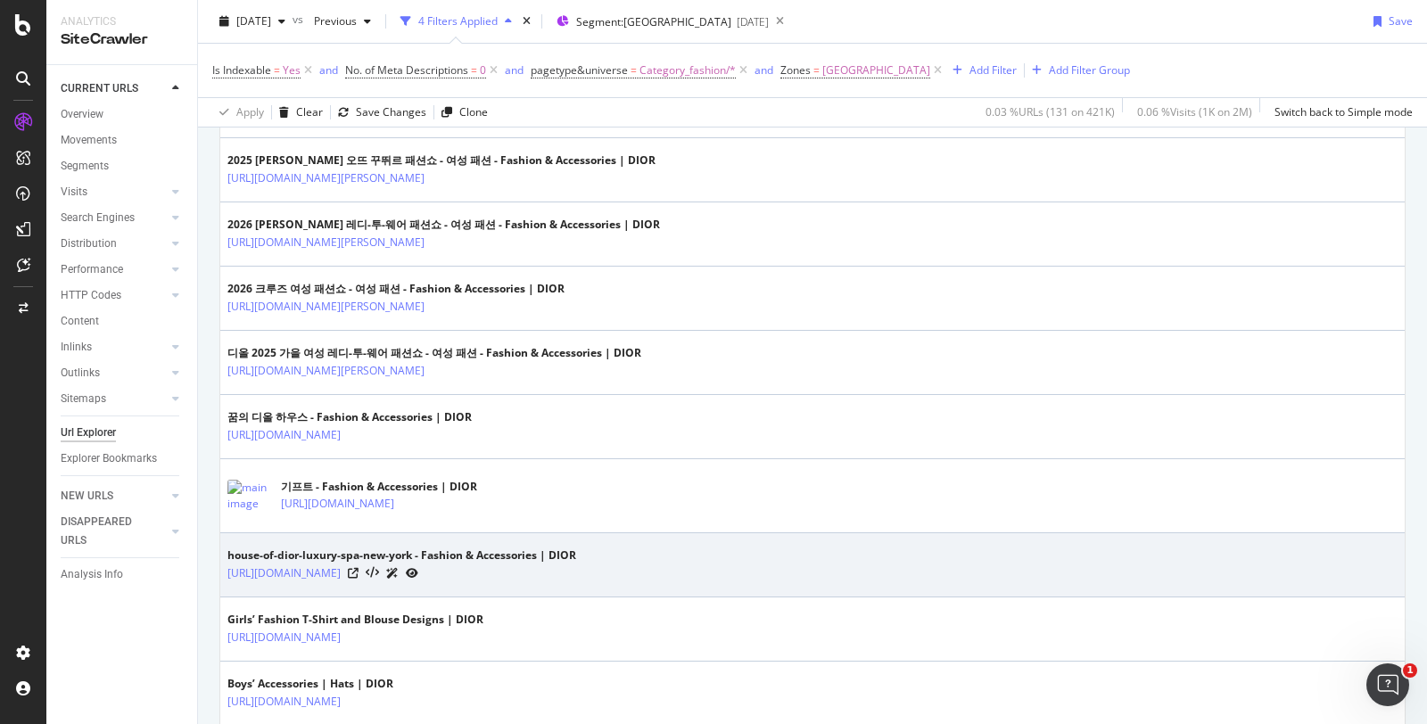
scroll to position [2476, 0]
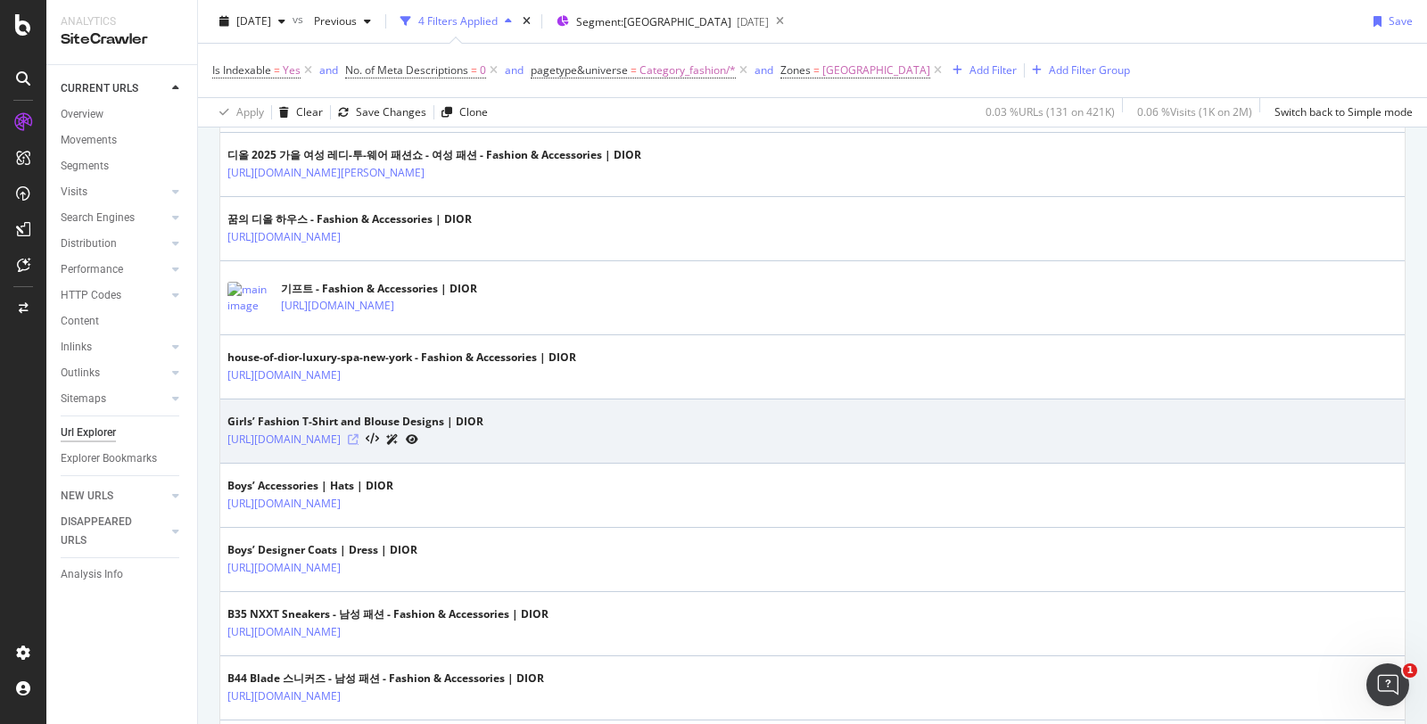
click at [358, 434] on icon at bounding box center [353, 439] width 11 height 11
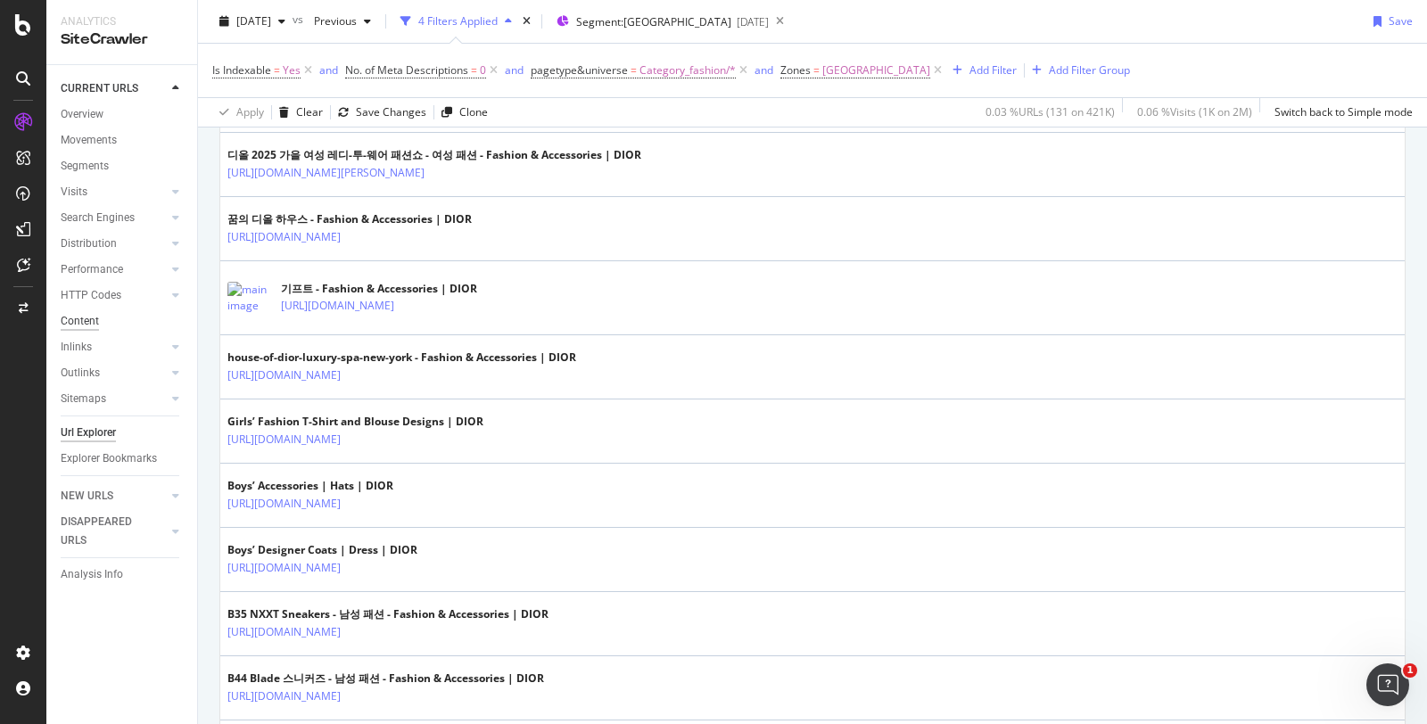
click at [95, 323] on div "Content" at bounding box center [80, 321] width 38 height 19
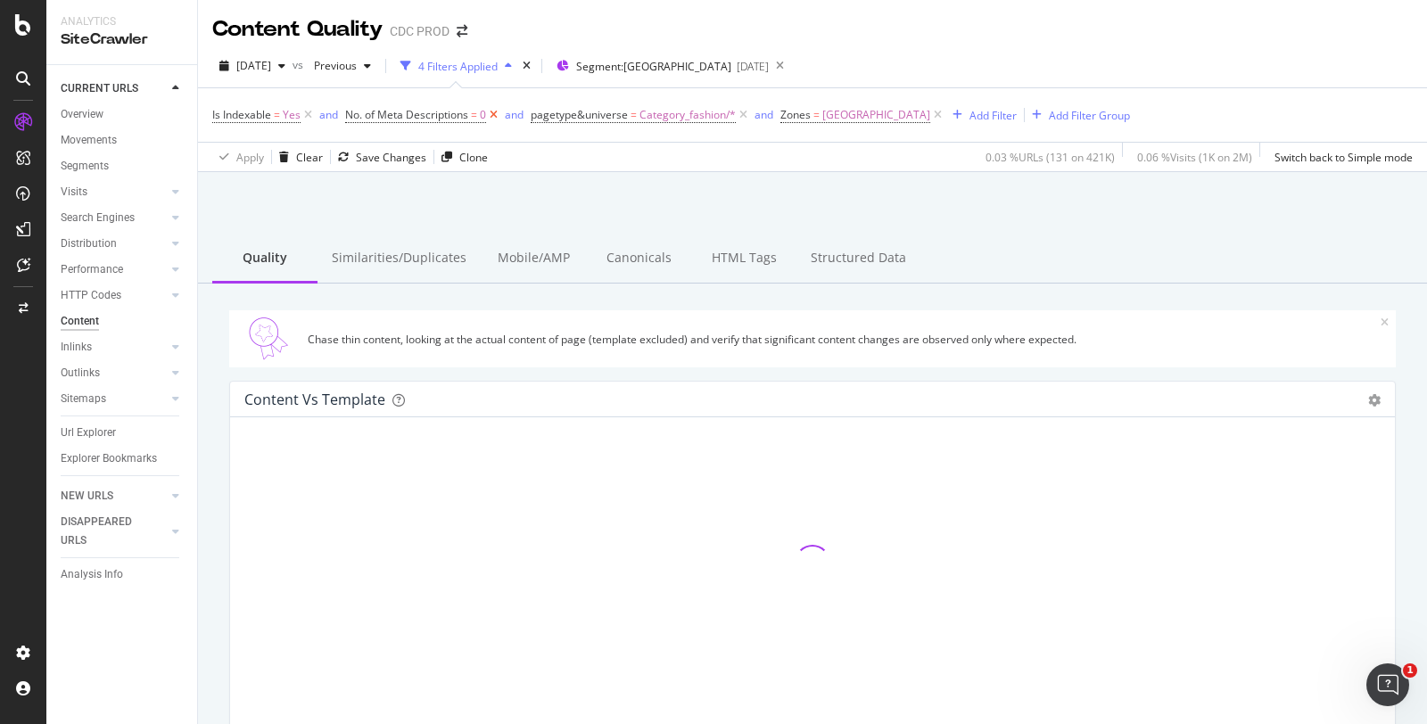
click at [492, 114] on icon at bounding box center [493, 115] width 15 height 18
click at [745, 111] on icon at bounding box center [752, 115] width 15 height 18
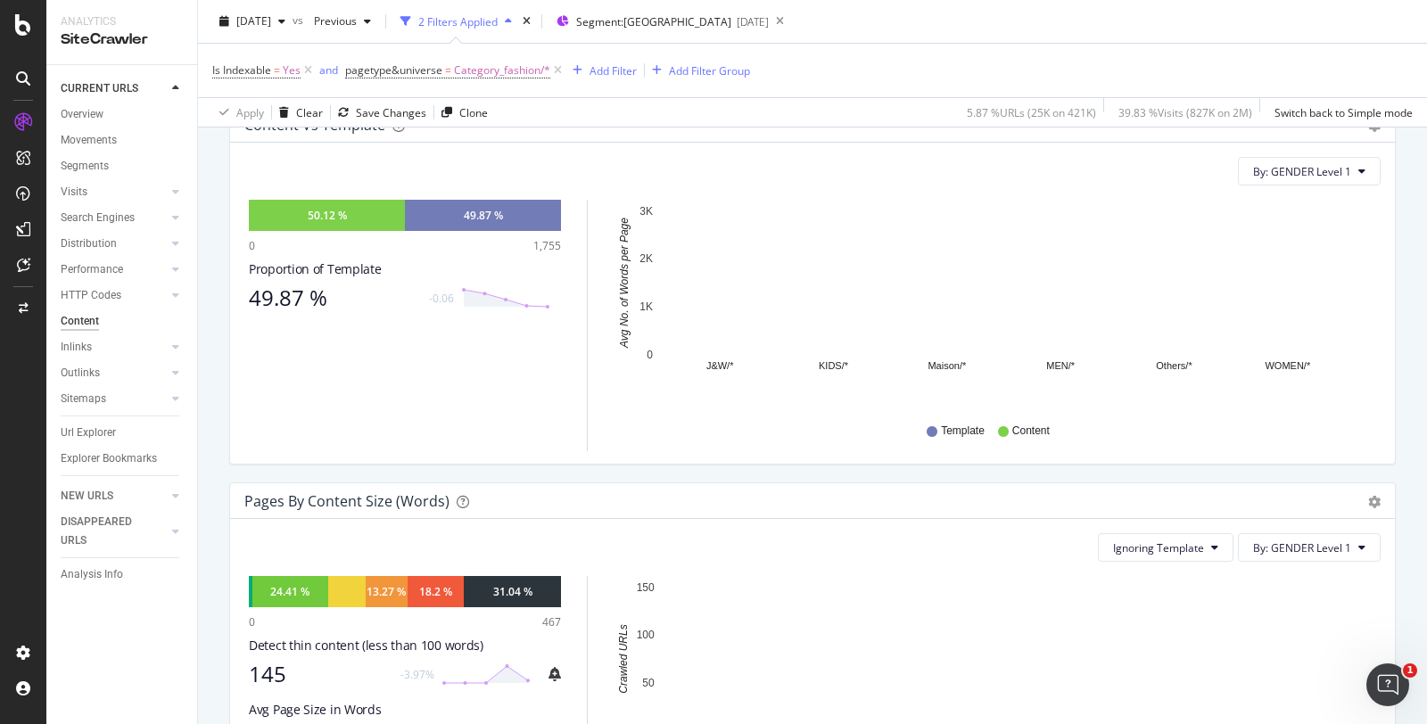
scroll to position [77, 0]
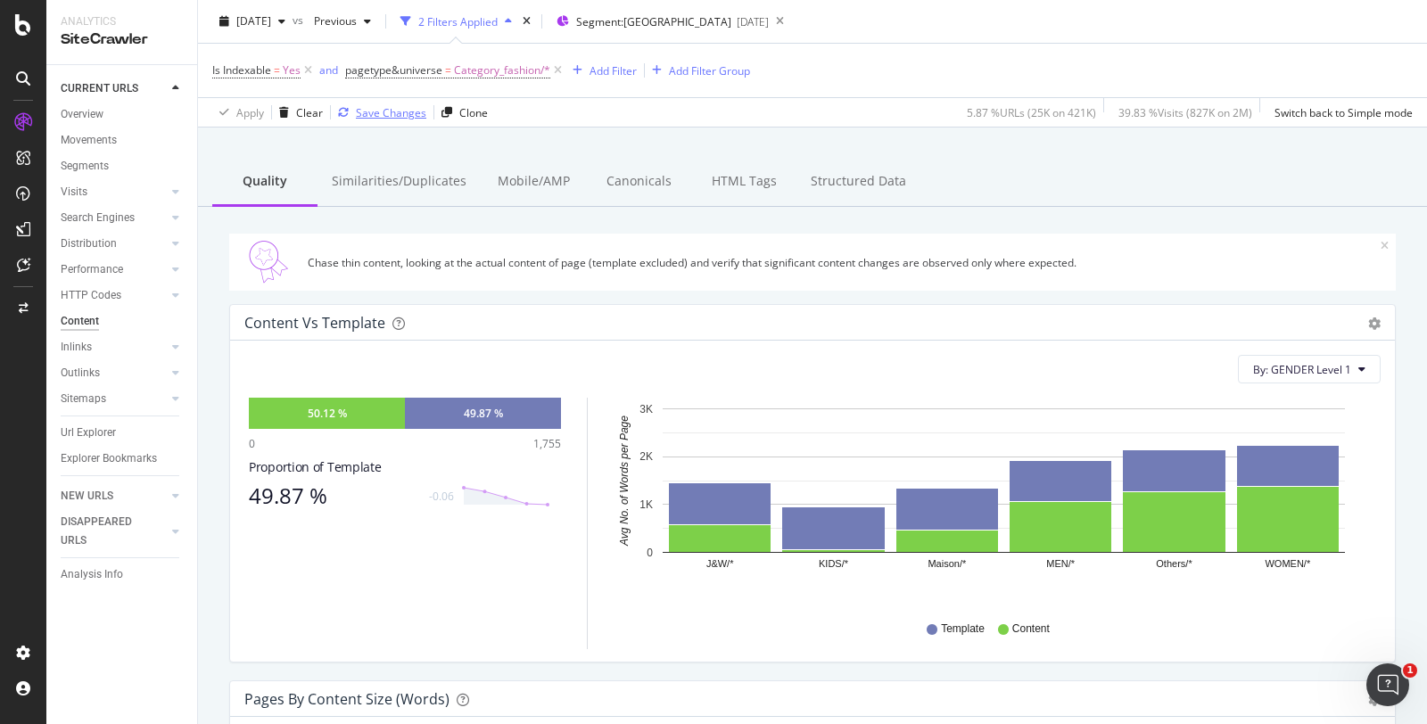
drag, startPoint x: 80, startPoint y: 432, endPoint x: 392, endPoint y: 157, distance: 416.3
click at [80, 432] on div "Url Explorer" at bounding box center [88, 433] width 55 height 19
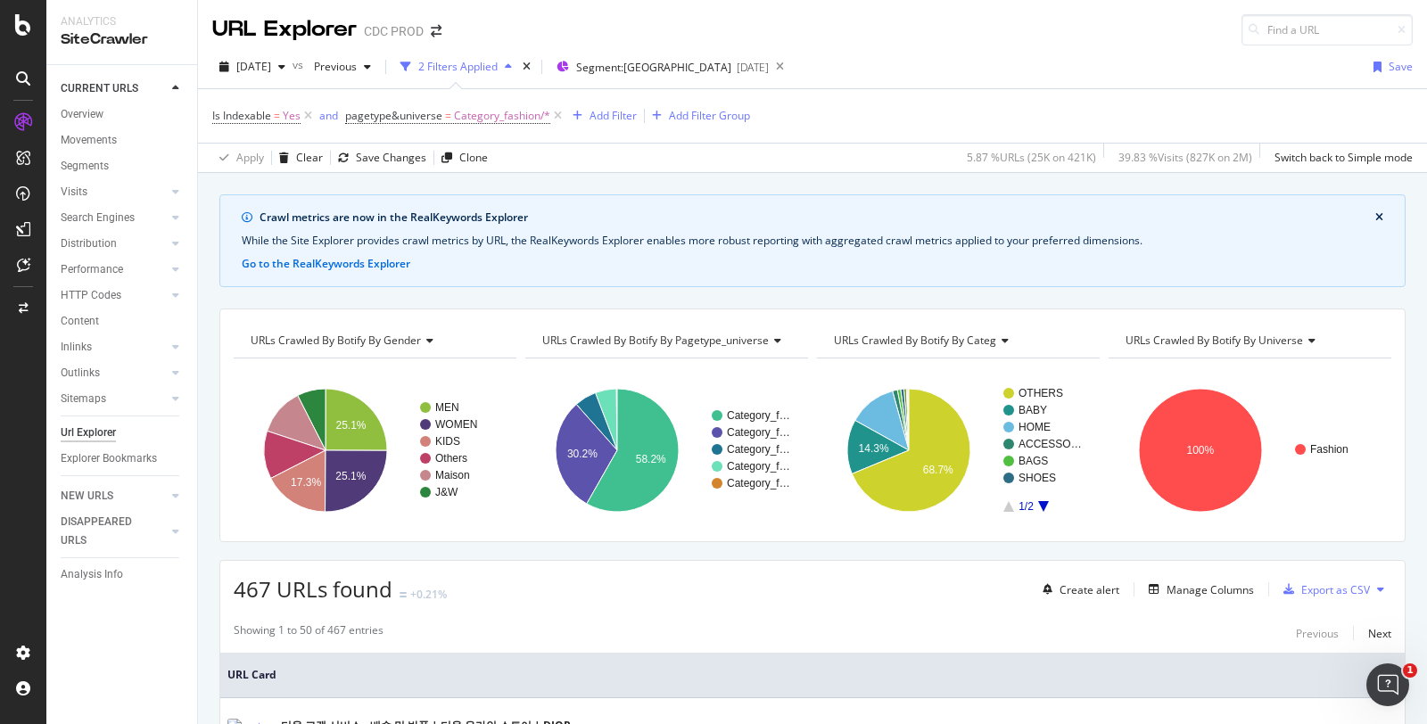
click at [1375, 212] on icon "close banner" at bounding box center [1379, 217] width 8 height 11
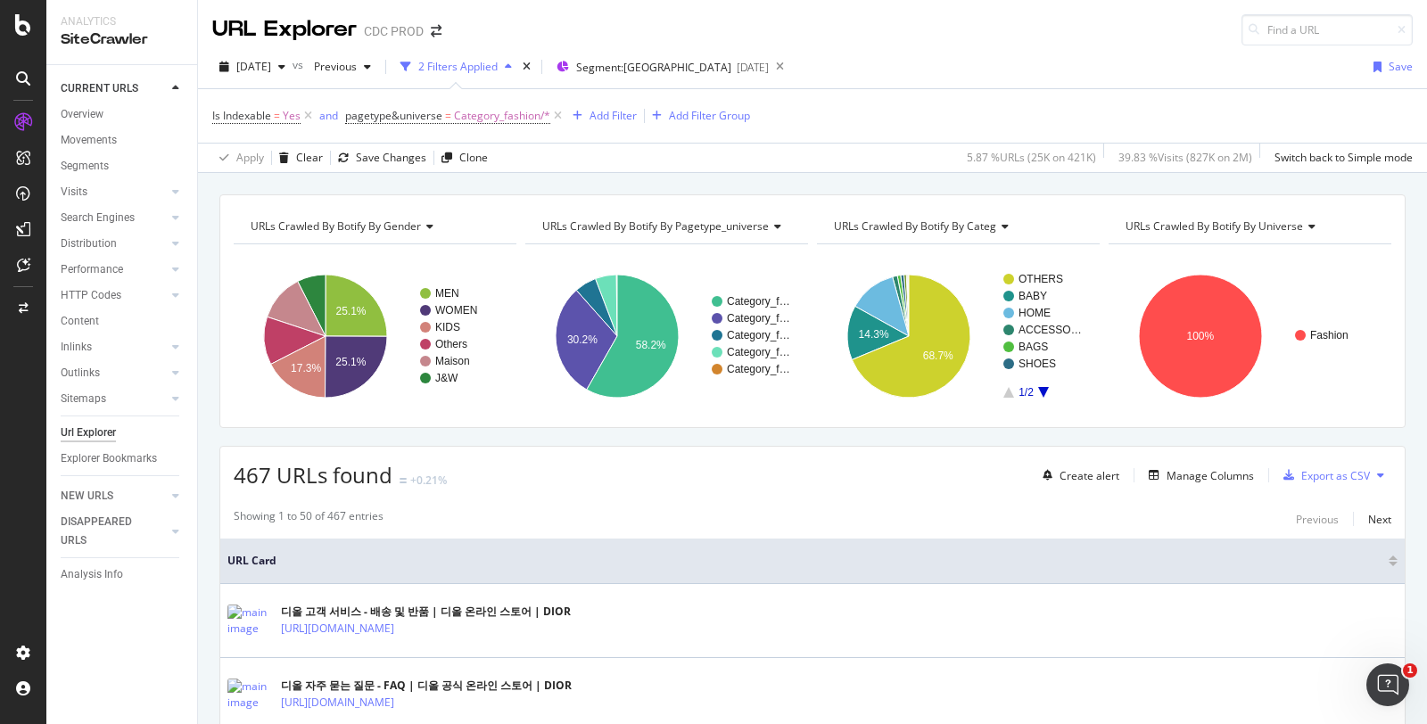
scroll to position [198, 0]
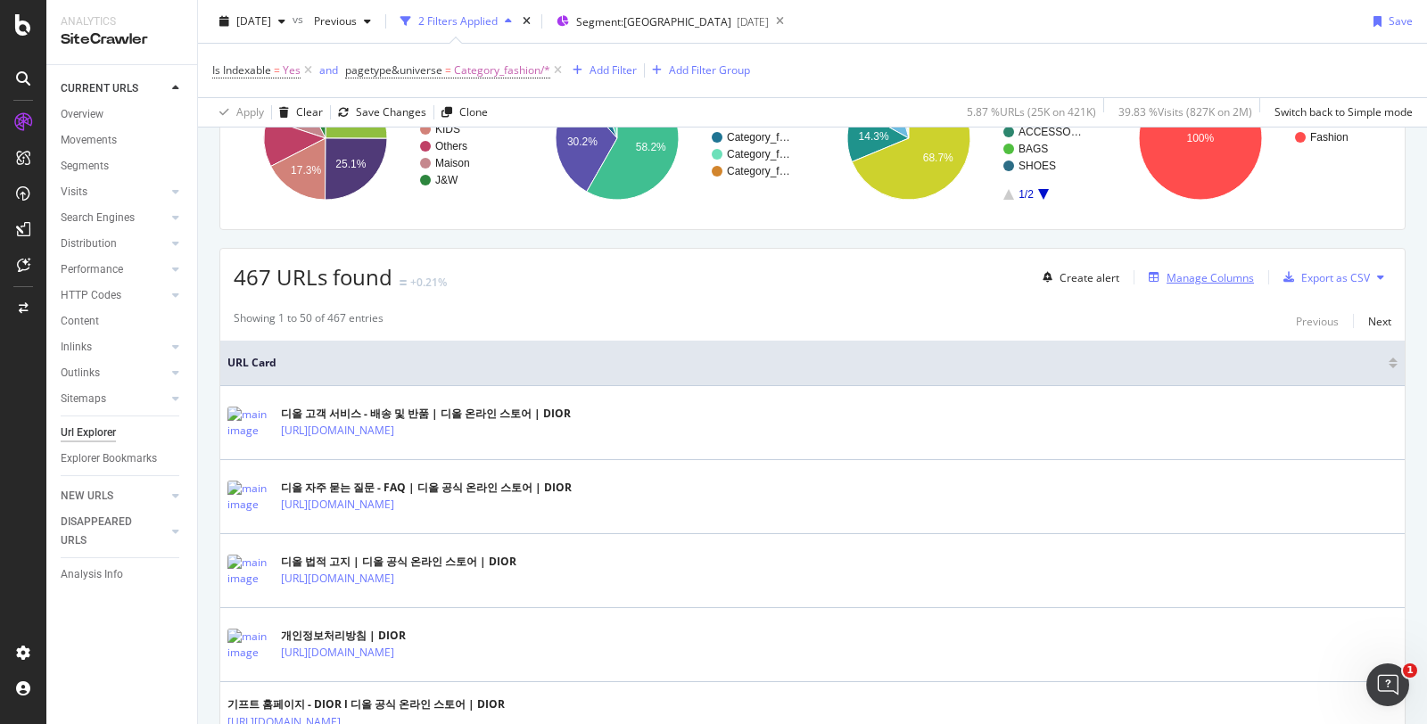
click at [1177, 284] on button "Manage Columns" at bounding box center [1197, 277] width 112 height 21
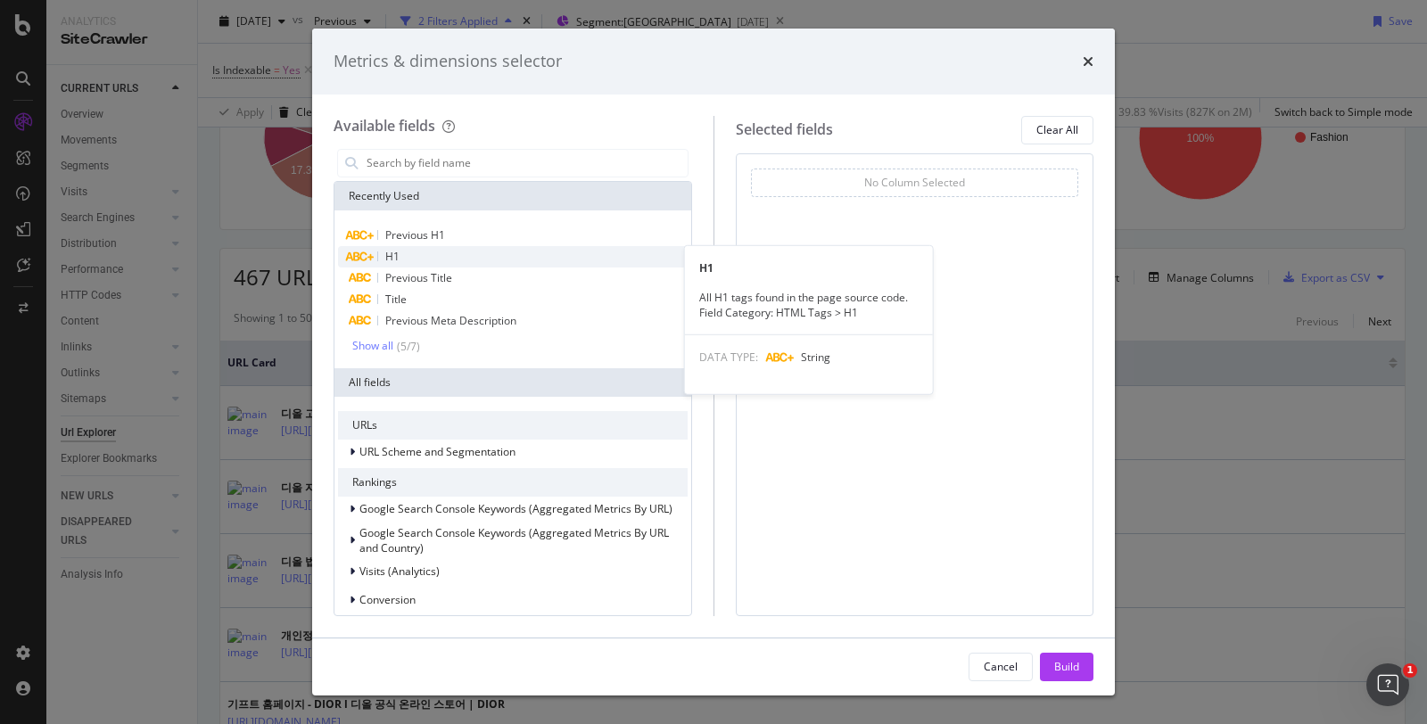
click at [439, 252] on div "H1" at bounding box center [513, 256] width 350 height 21
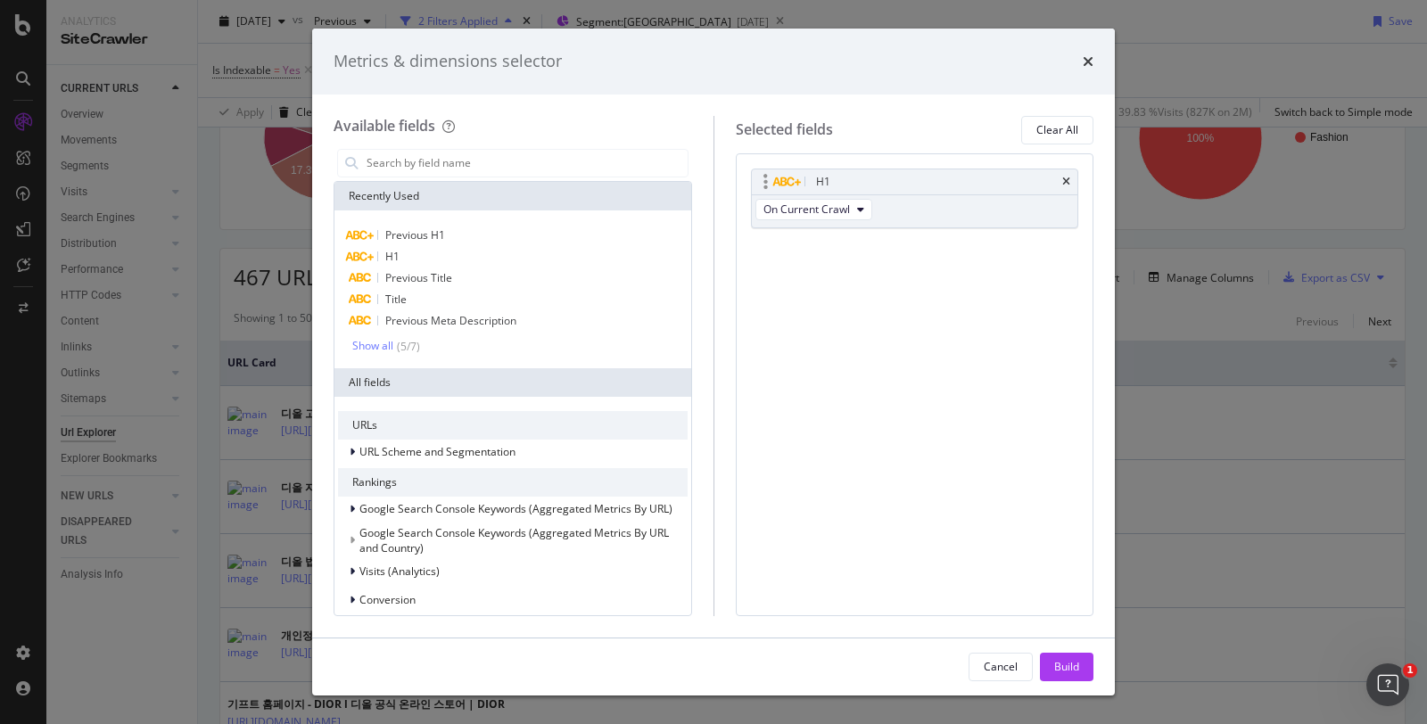
click at [1060, 185] on div "H1" at bounding box center [915, 181] width 326 height 25
click at [1067, 180] on icon "times" at bounding box center [1066, 182] width 8 height 11
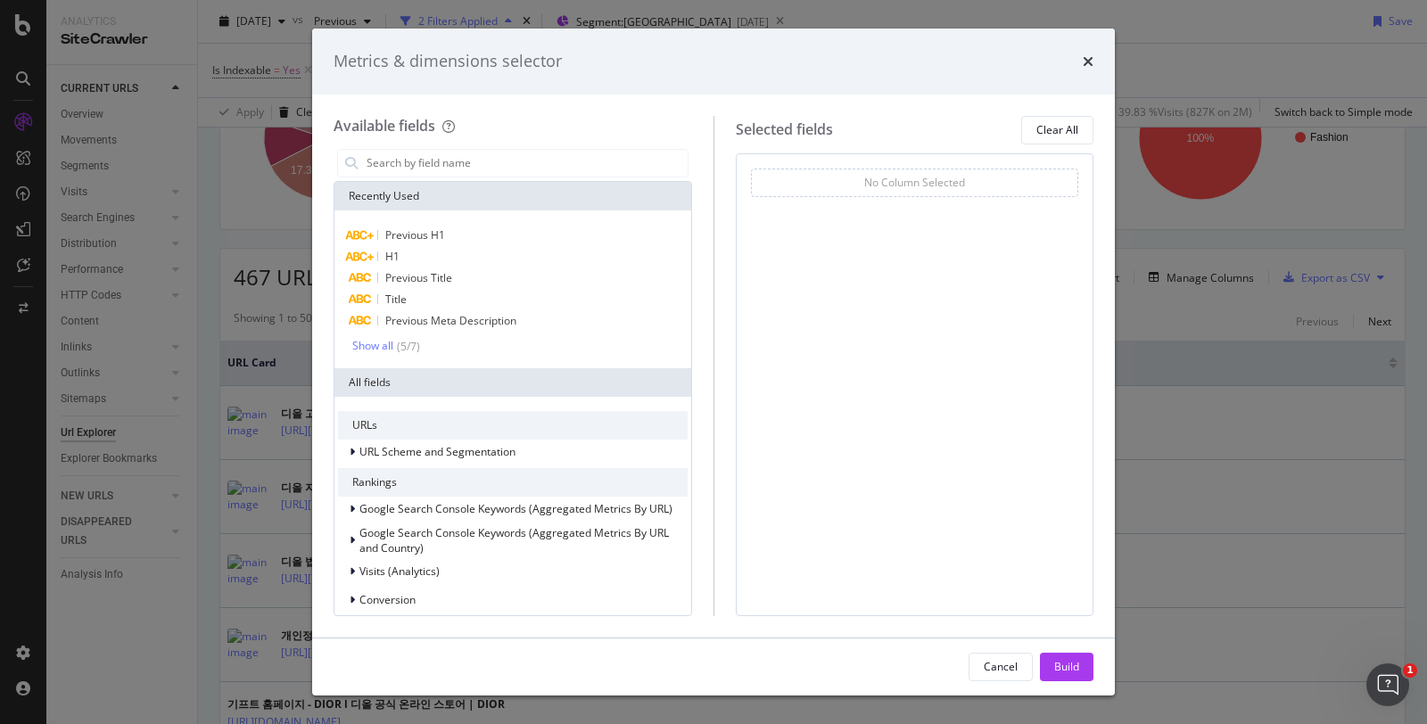
click at [1099, 61] on div "Metrics & dimensions selector" at bounding box center [713, 62] width 803 height 66
click at [1077, 67] on div "Metrics & dimensions selector" at bounding box center [713, 61] width 760 height 23
click at [1082, 65] on div "Metrics & dimensions selector" at bounding box center [713, 61] width 760 height 23
click at [1084, 62] on icon "times" at bounding box center [1087, 61] width 11 height 14
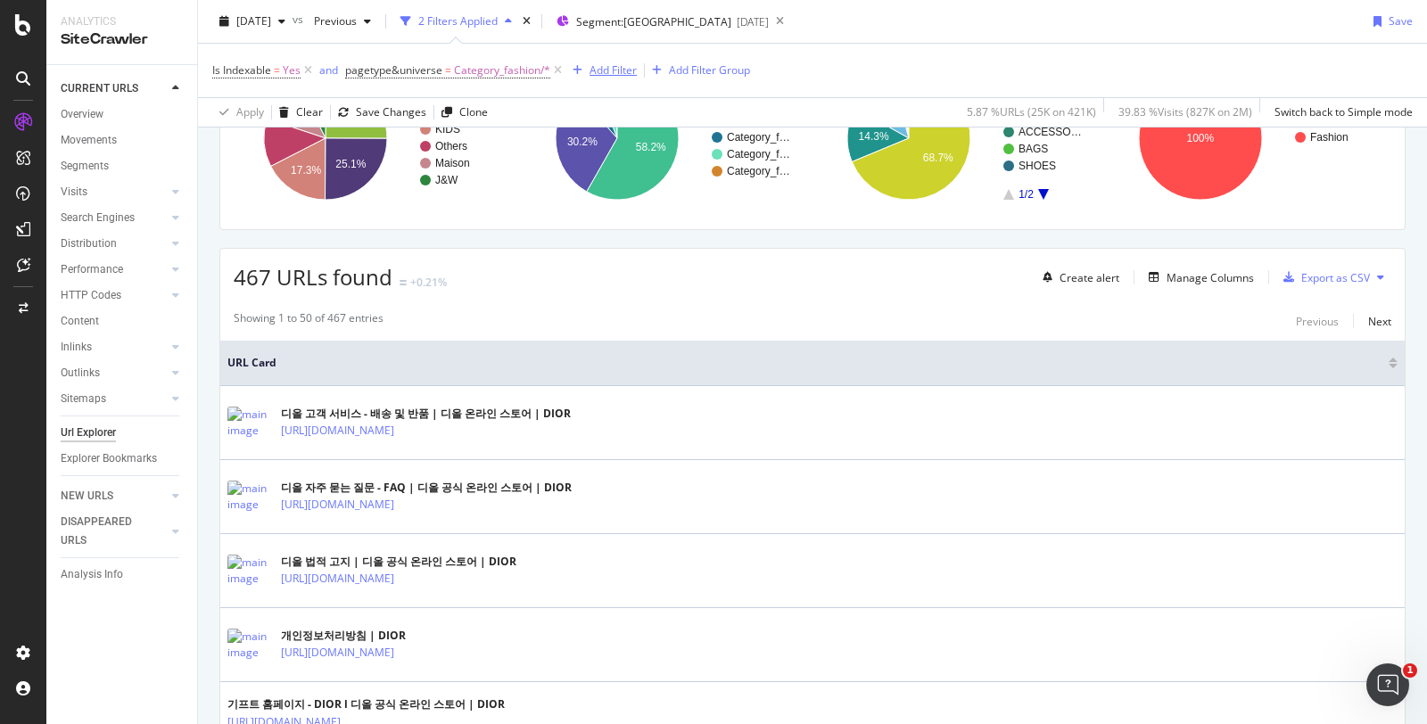
click at [615, 69] on div "Add Filter" at bounding box center [612, 69] width 47 height 15
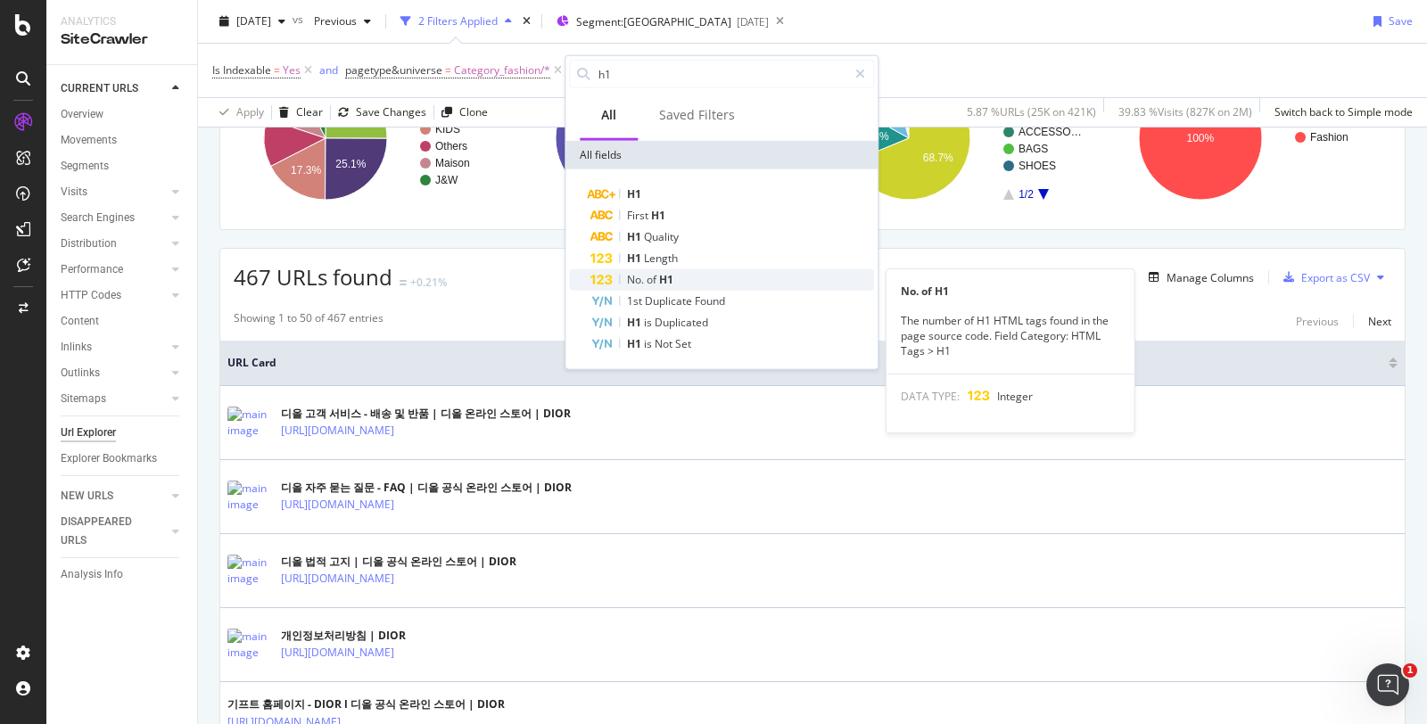
type input "h1"
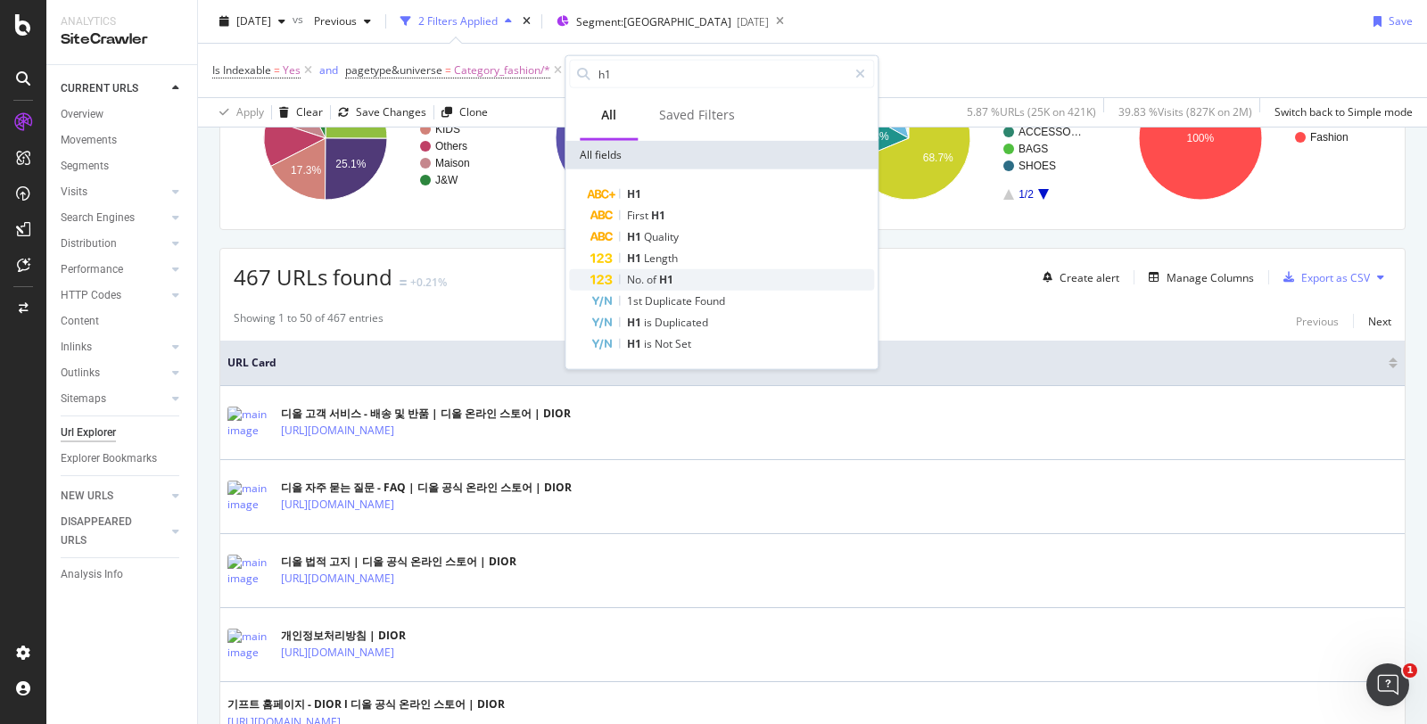
click at [682, 274] on div "No. of H1" at bounding box center [732, 279] width 284 height 21
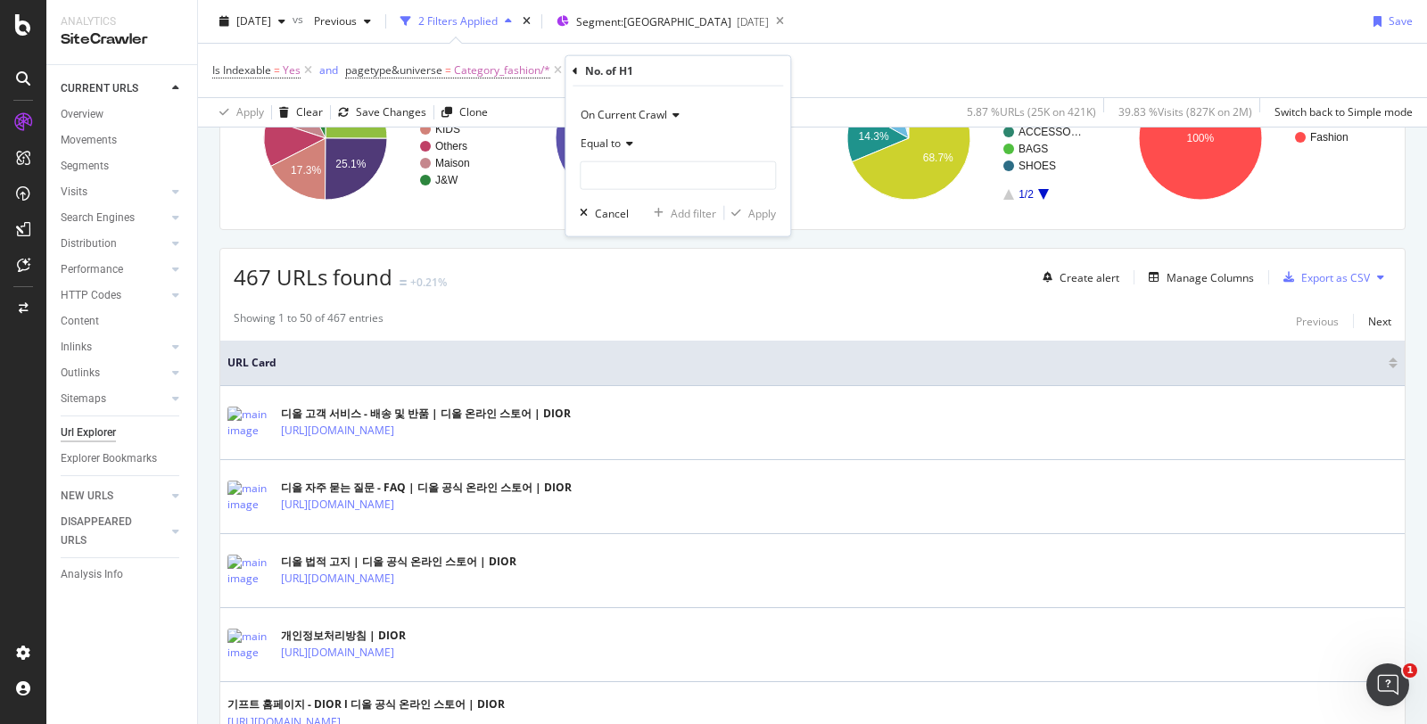
click at [612, 145] on span "Equal to" at bounding box center [600, 143] width 40 height 15
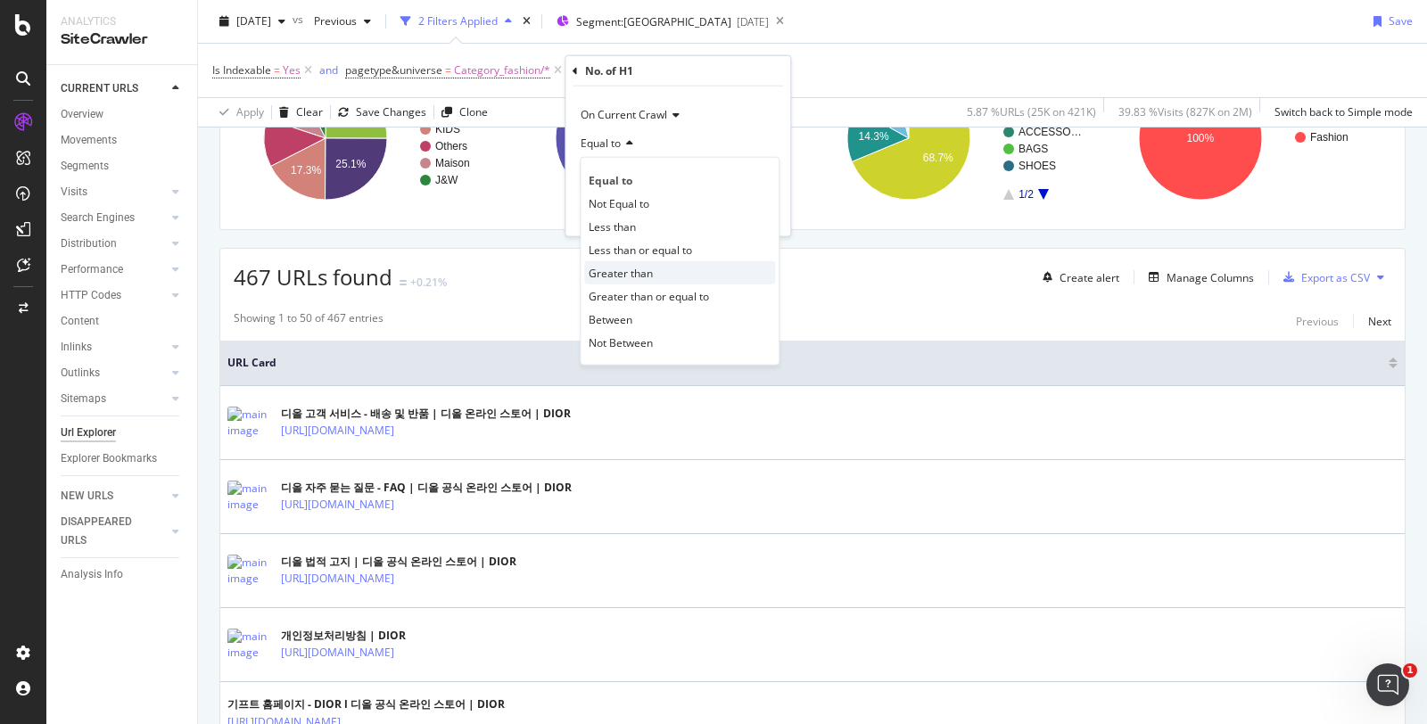
click at [638, 269] on span "Greater than" at bounding box center [621, 272] width 64 height 15
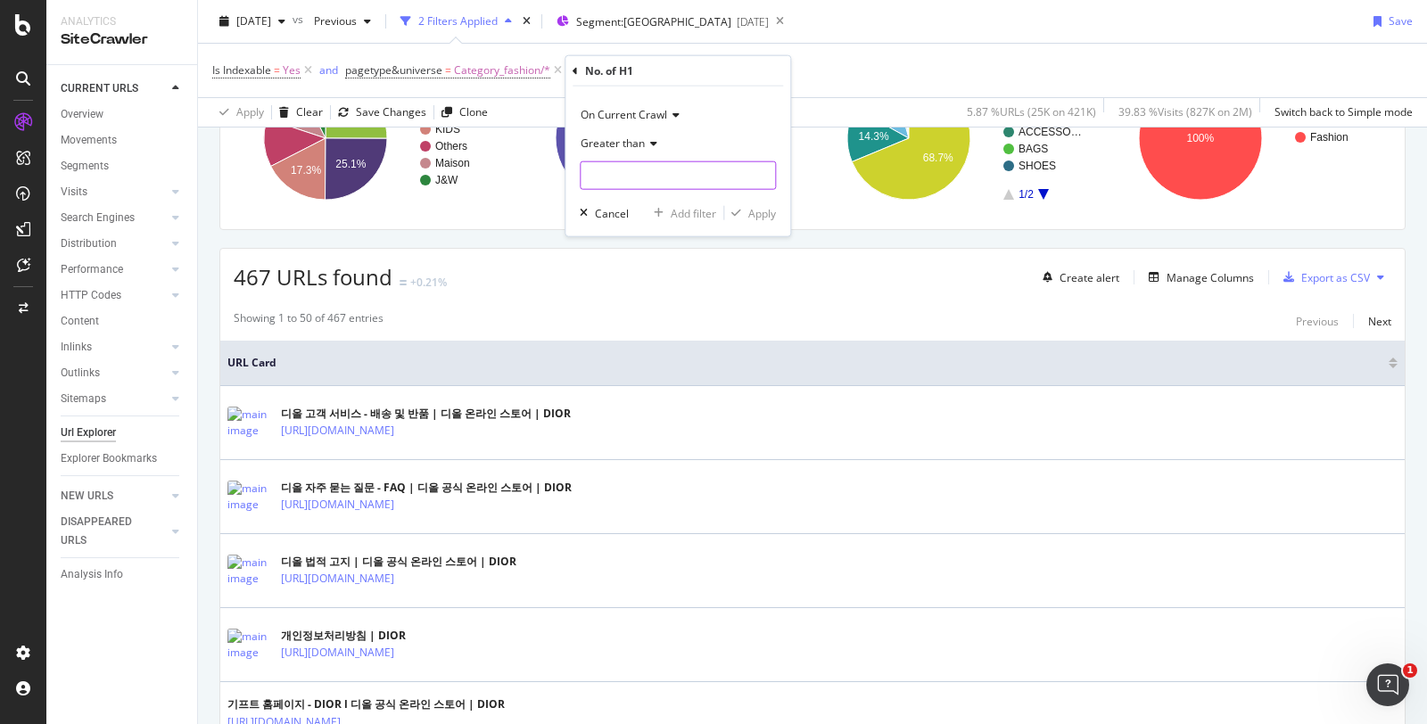
click at [617, 169] on input "number" at bounding box center [678, 175] width 196 height 29
type input "1"
click at [756, 212] on div "Apply" at bounding box center [762, 212] width 28 height 15
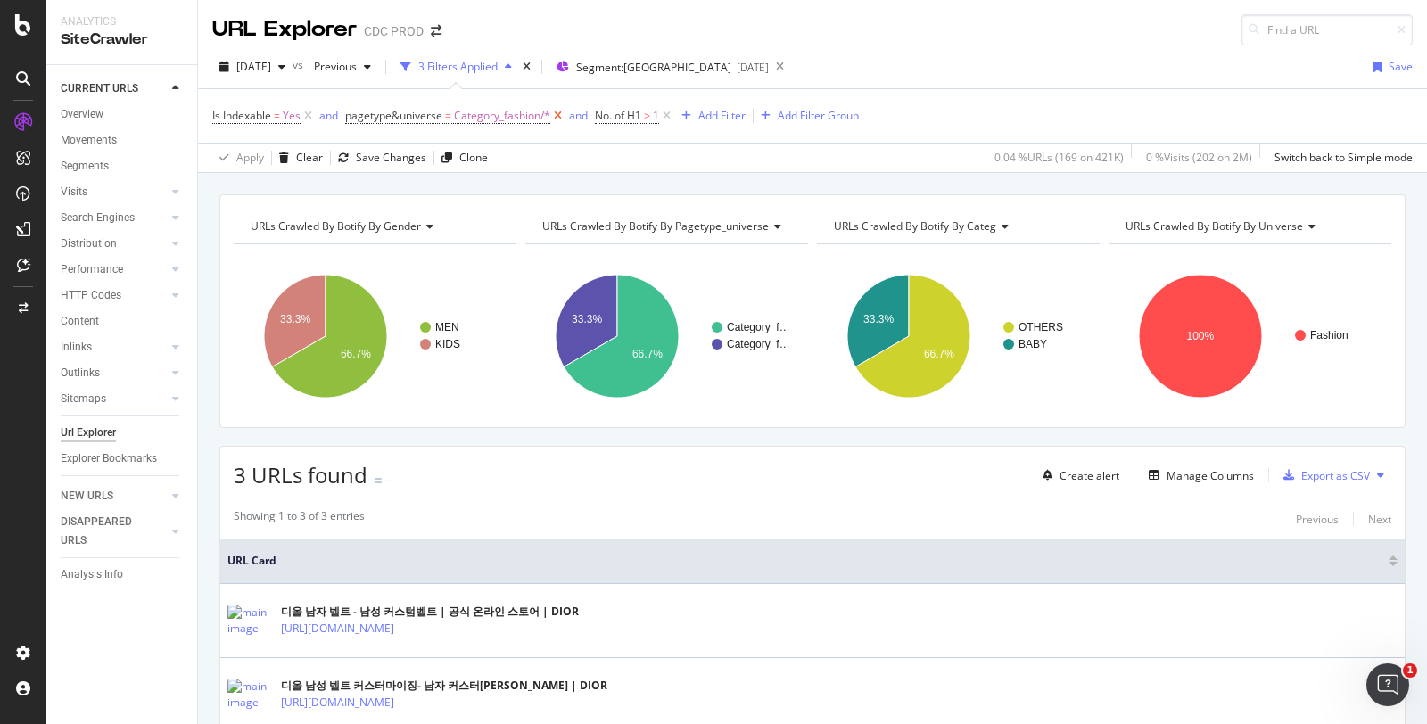
click at [554, 113] on icon at bounding box center [557, 116] width 15 height 18
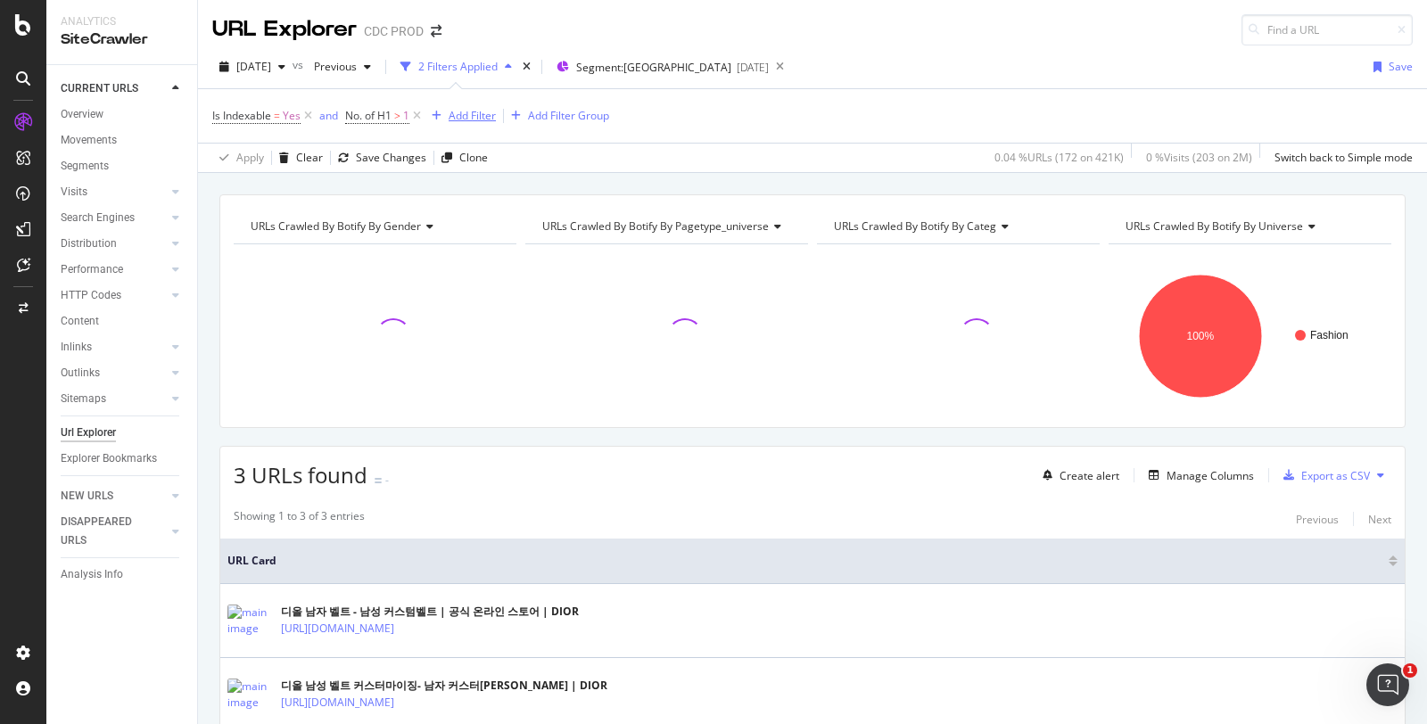
click at [457, 113] on div "Add Filter" at bounding box center [472, 115] width 47 height 15
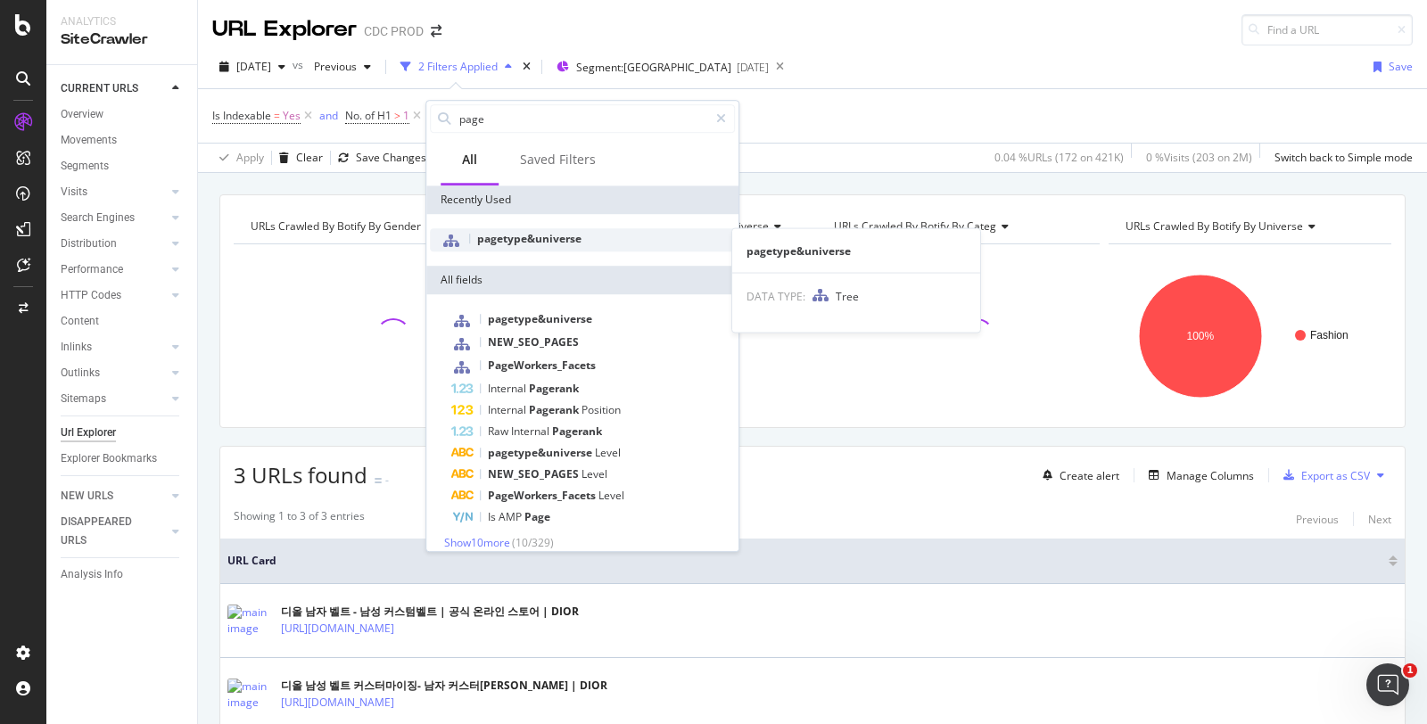
type input "page"
click at [556, 238] on span "pagetype&universe" at bounding box center [529, 238] width 104 height 15
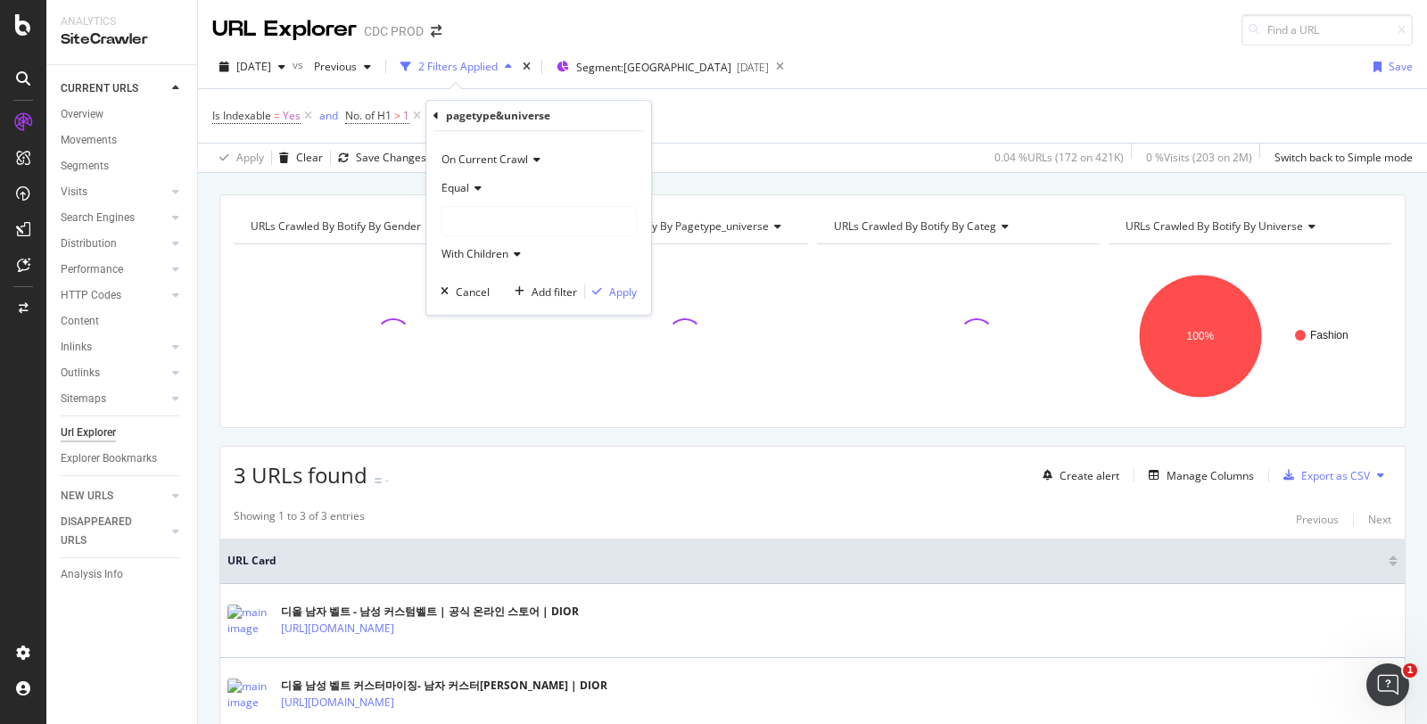
click at [490, 226] on div at bounding box center [538, 221] width 194 height 29
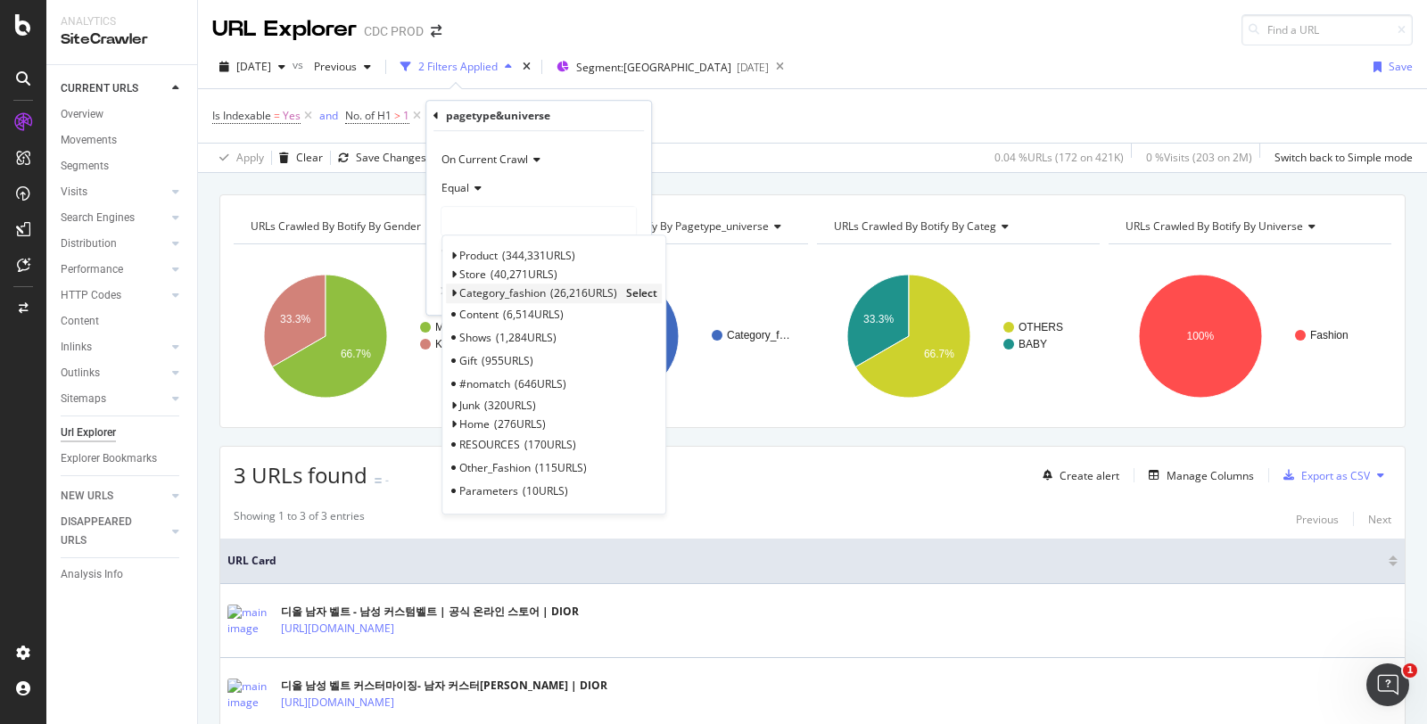
click at [553, 293] on span "26,216 URLS" at bounding box center [583, 293] width 67 height 15
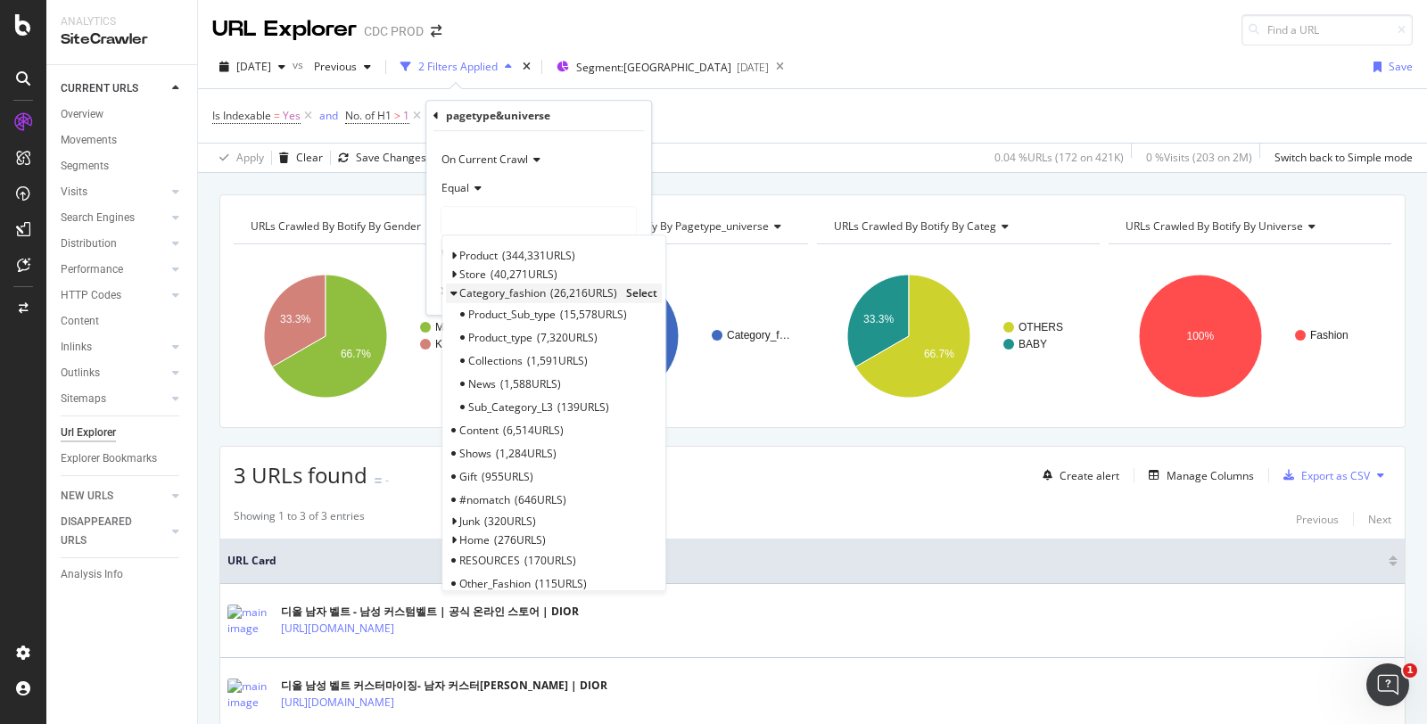
click at [634, 290] on span "Select" at bounding box center [641, 293] width 31 height 15
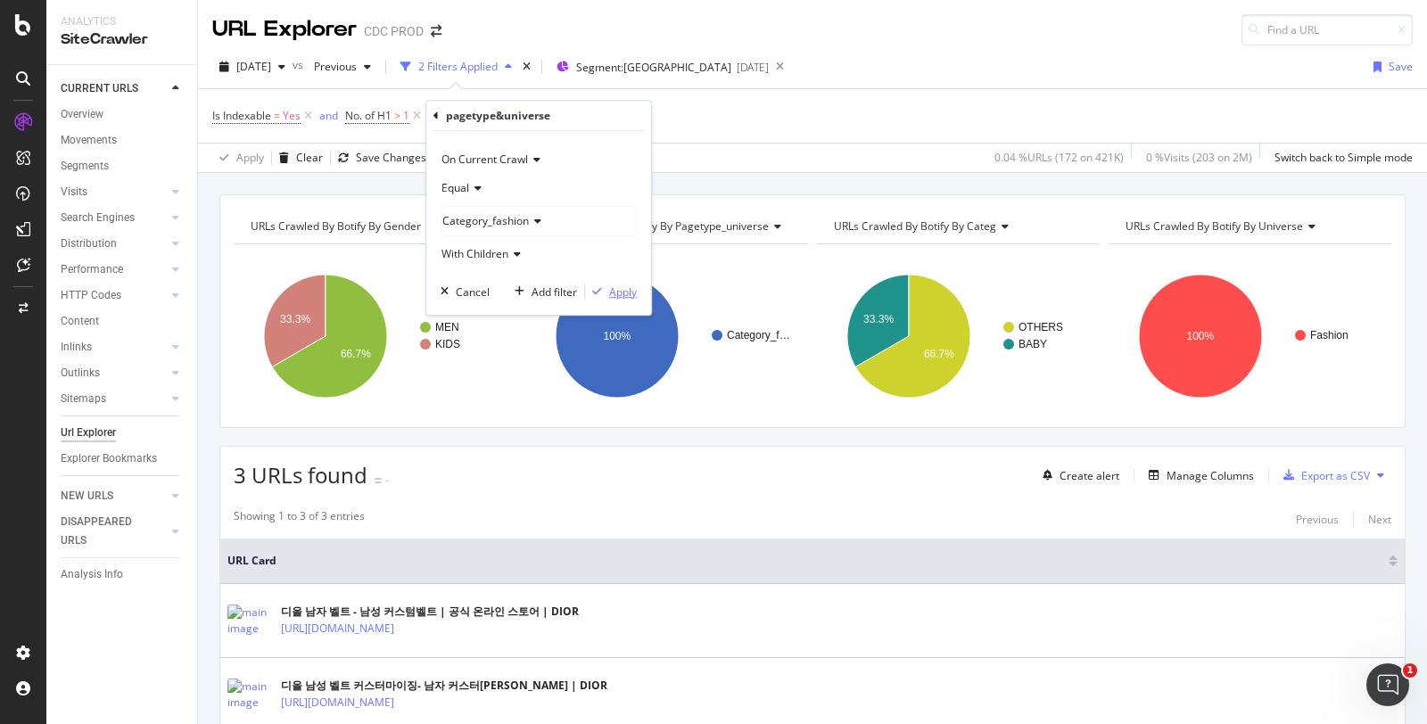
click at [630, 291] on div "Apply" at bounding box center [623, 291] width 28 height 15
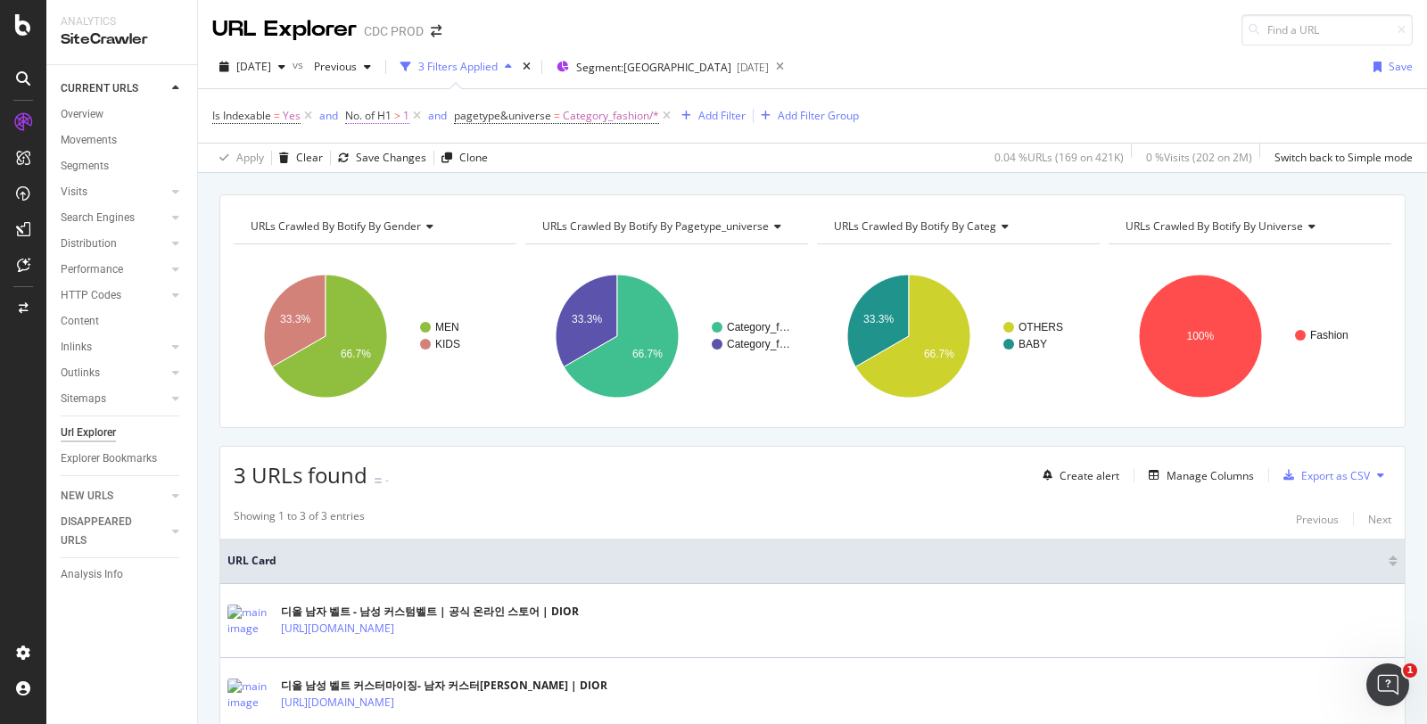
click at [413, 114] on icon at bounding box center [416, 116] width 15 height 18
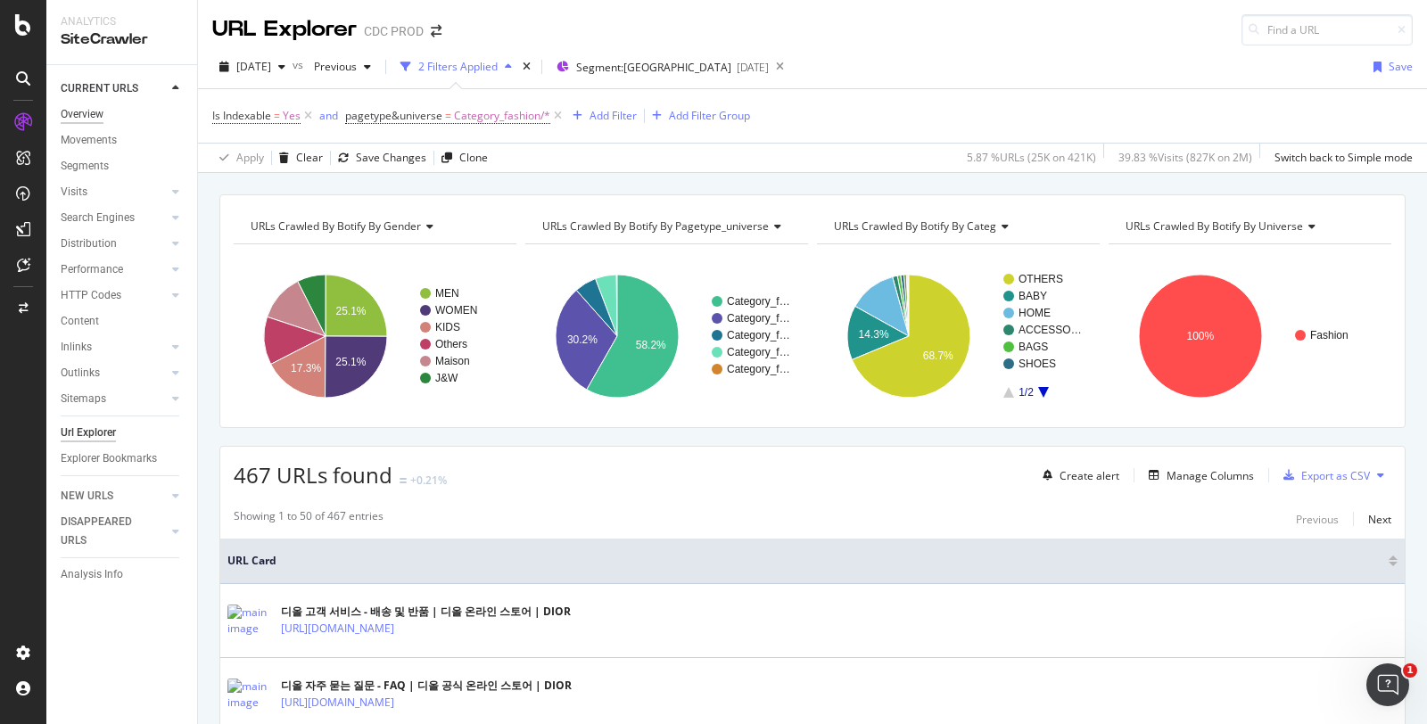
click at [85, 110] on div "Overview" at bounding box center [82, 114] width 43 height 19
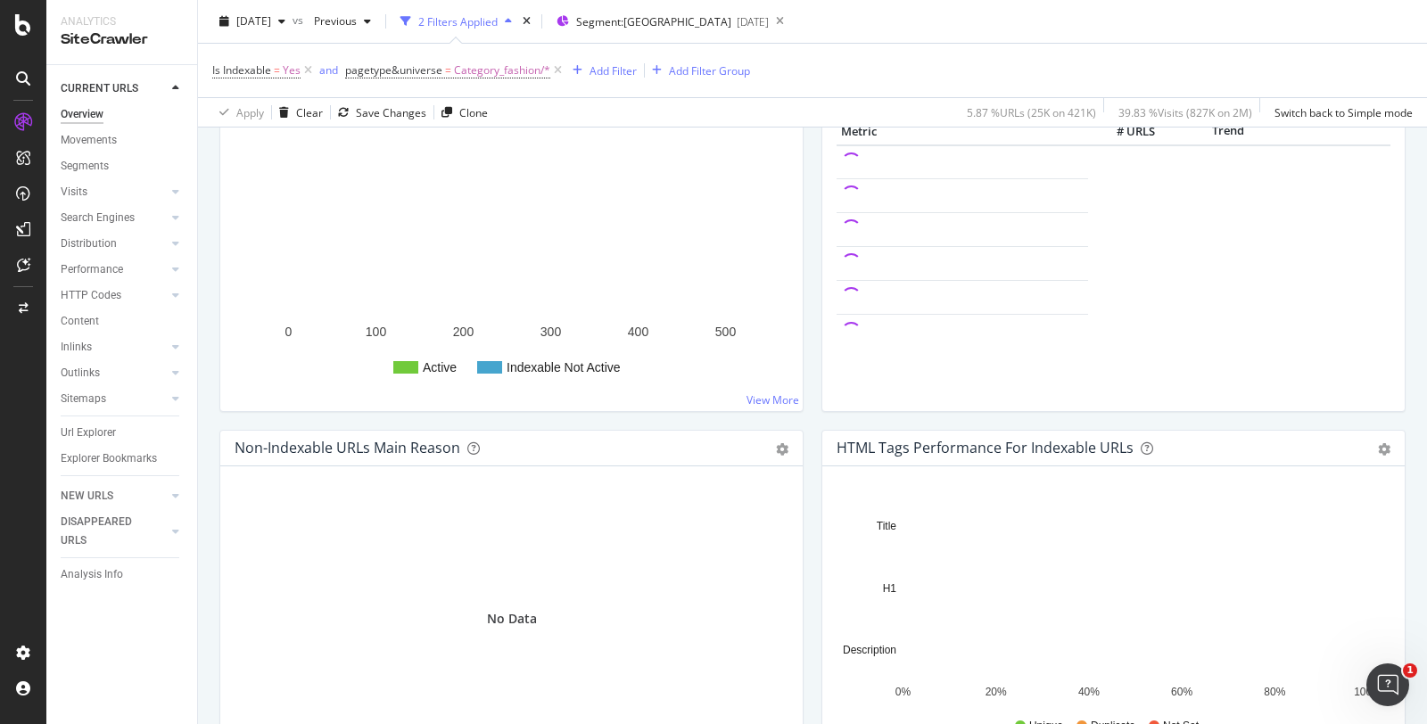
scroll to position [594, 0]
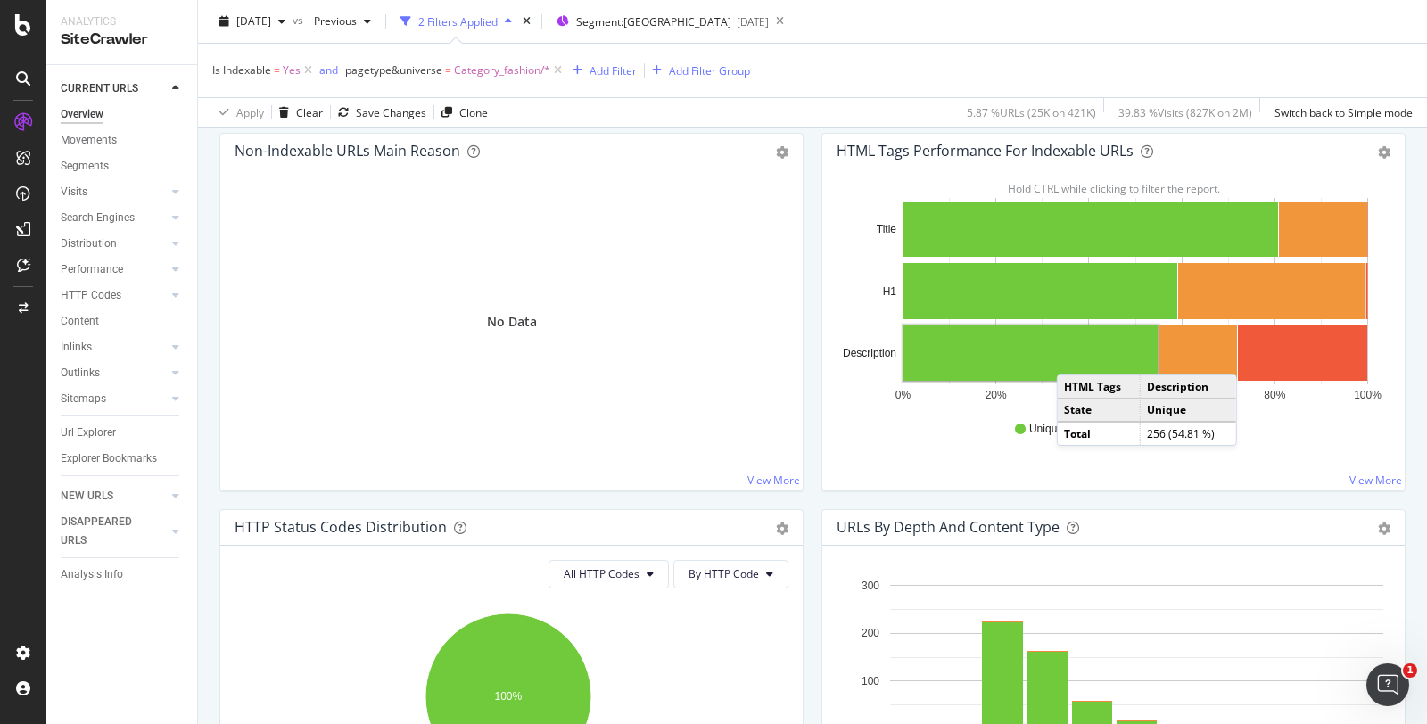
click at [1066, 353] on rect "A chart." at bounding box center [1030, 352] width 254 height 55
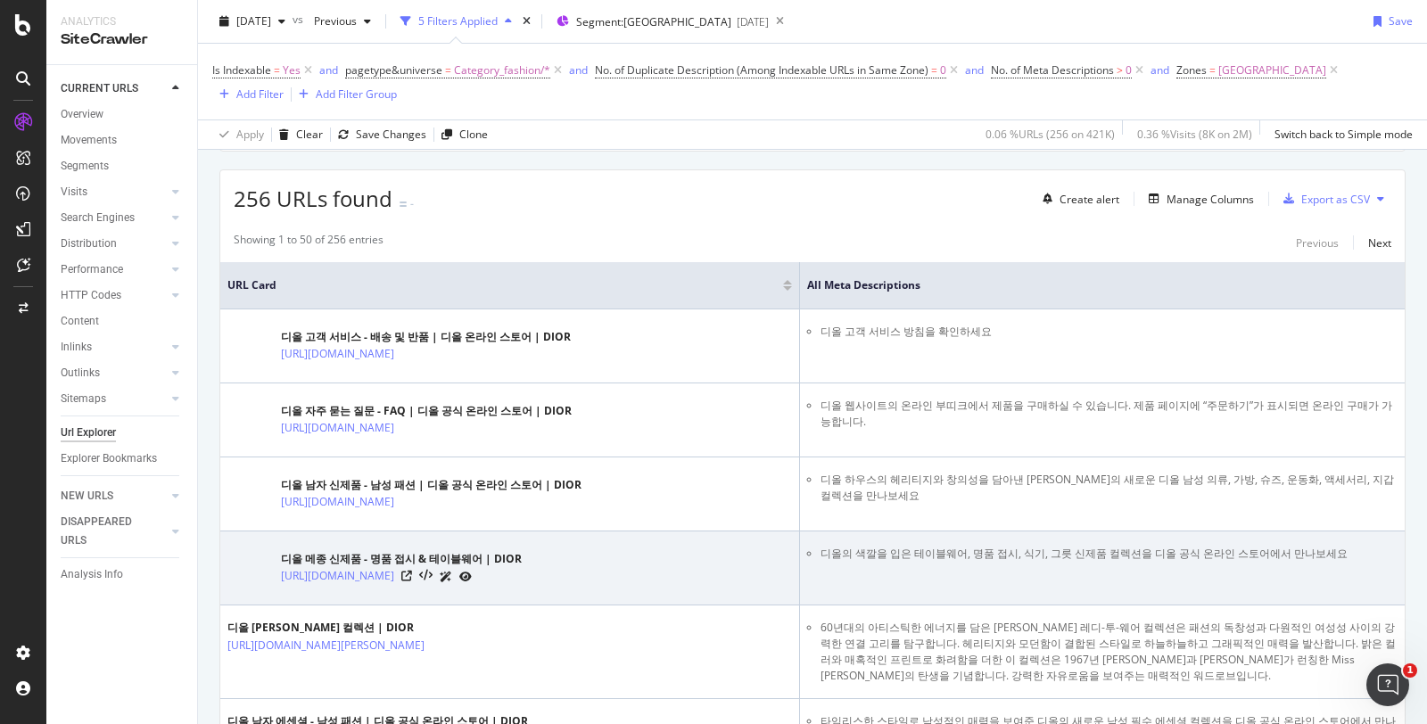
scroll to position [198, 0]
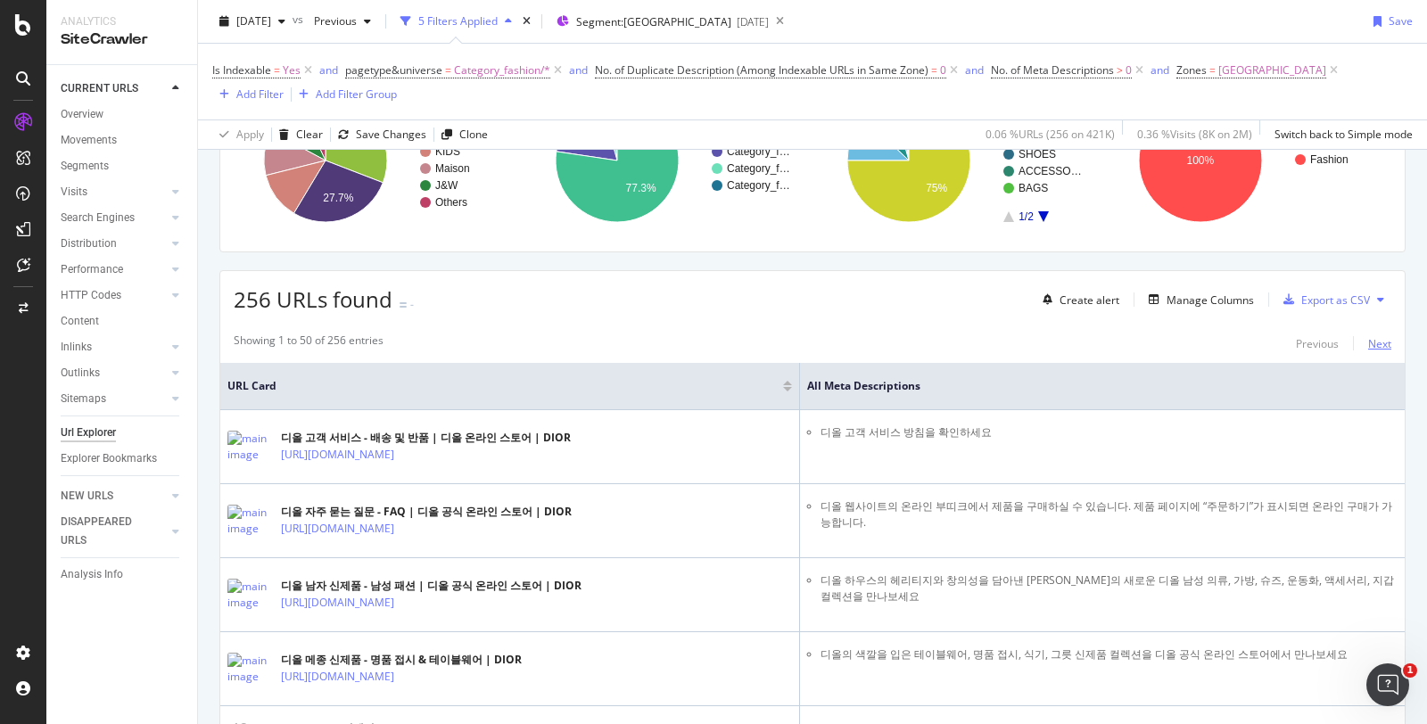
click at [1368, 339] on div "Next" at bounding box center [1379, 343] width 23 height 15
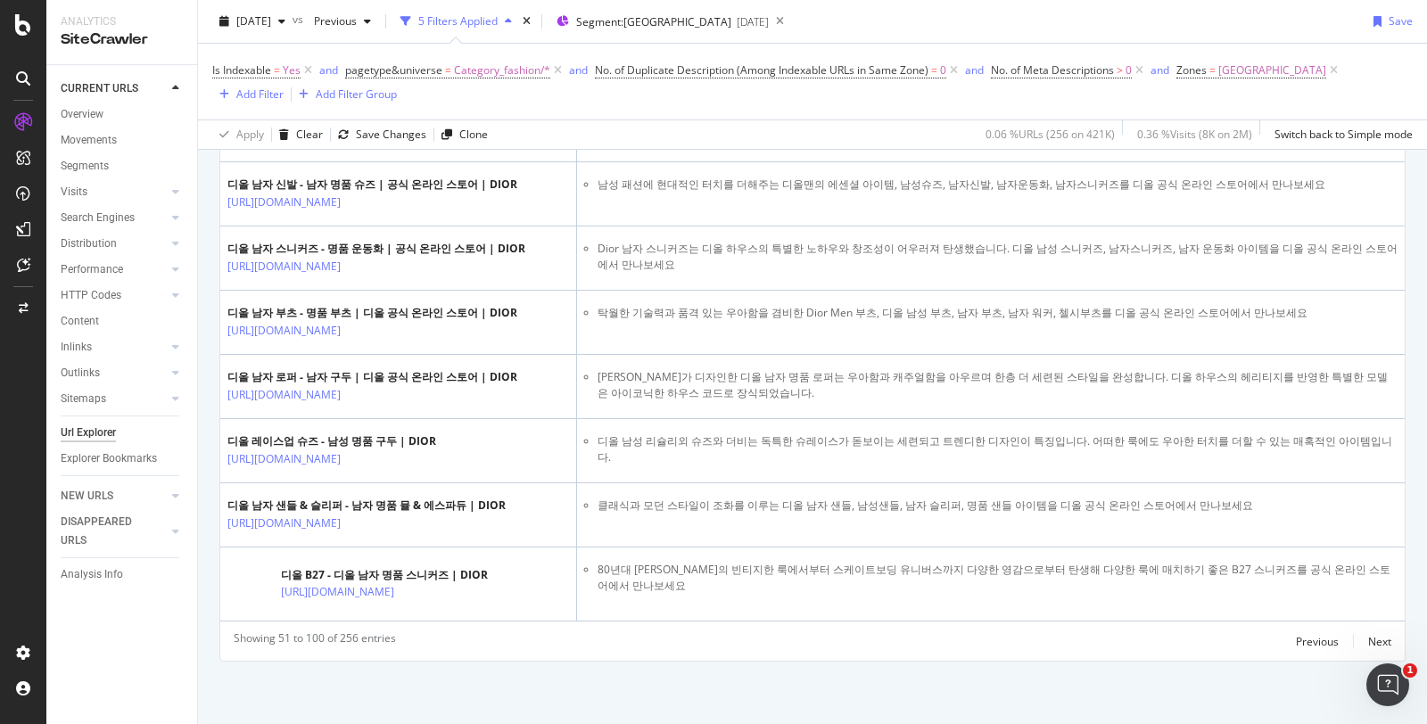
scroll to position [4084, 0]
click at [1368, 639] on div "Next" at bounding box center [1379, 641] width 23 height 15
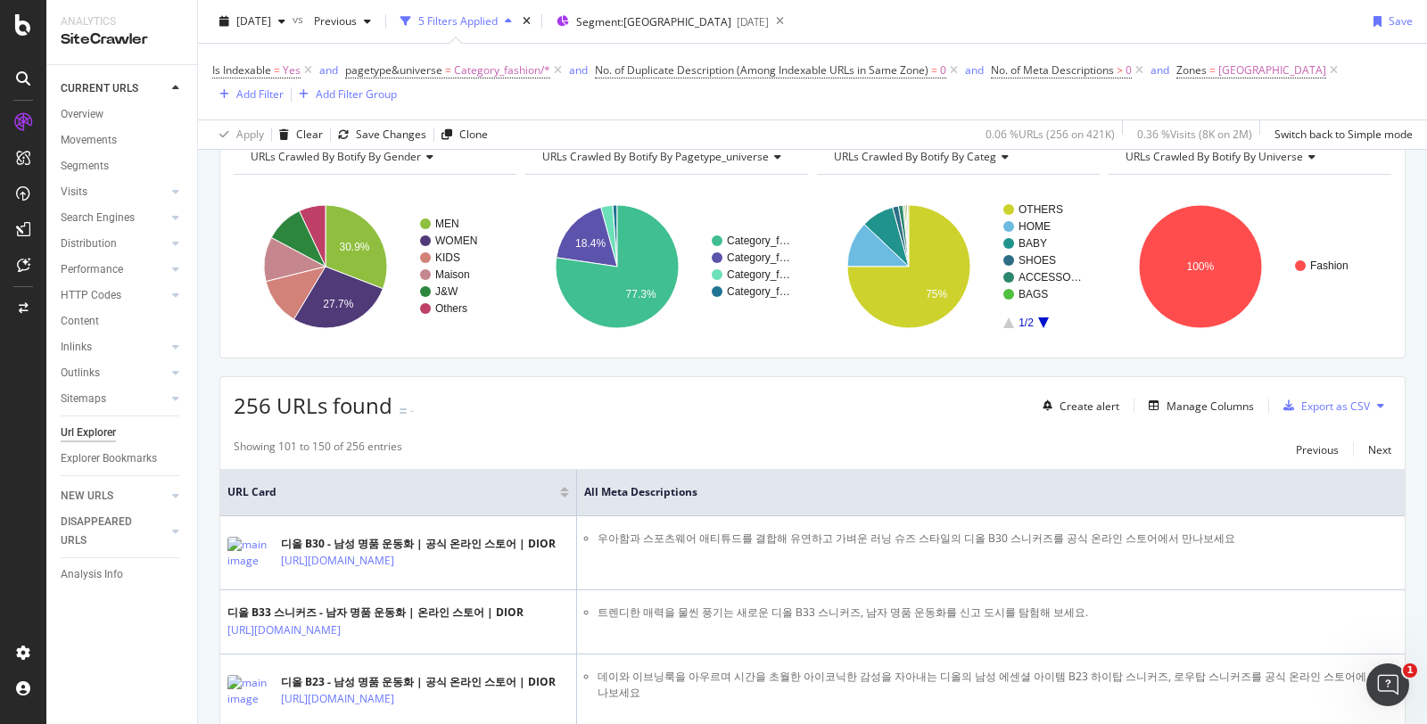
scroll to position [0, 0]
